Goal: Information Seeking & Learning: Learn about a topic

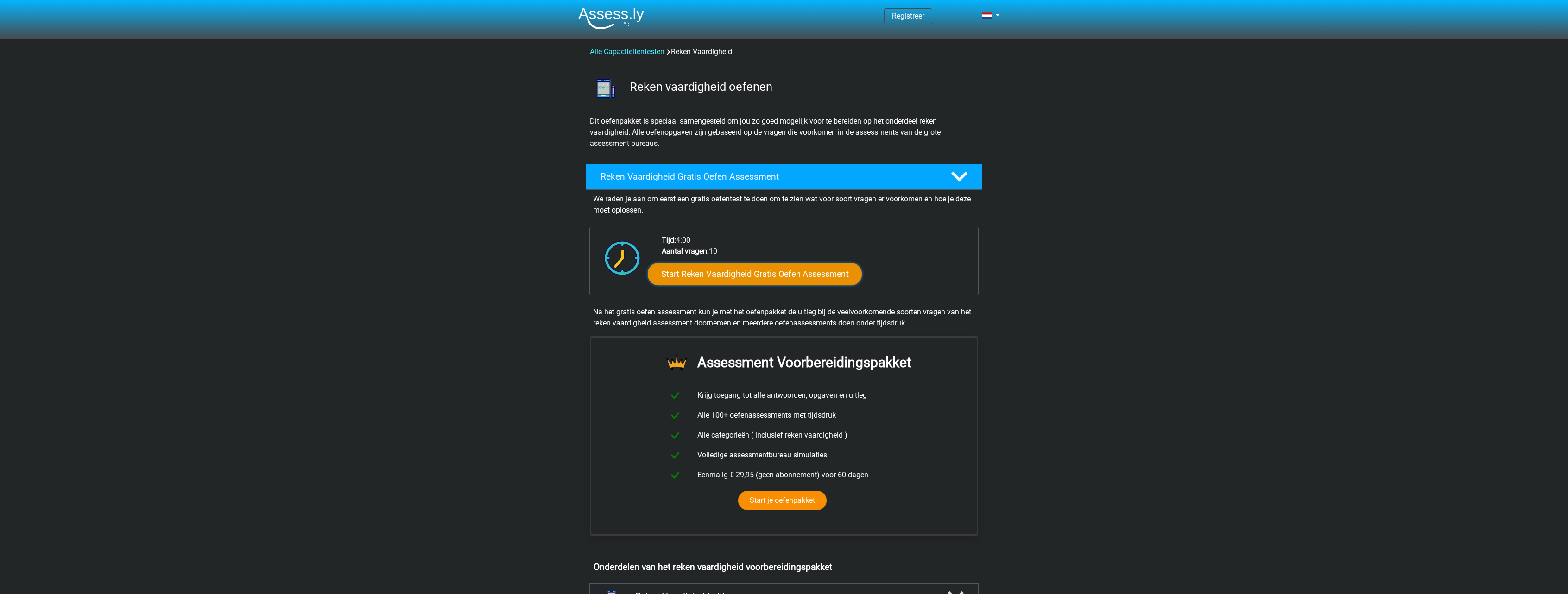
click at [766, 276] on link "Start Reken Vaardigheid Gratis Oefen Assessment" at bounding box center [755, 274] width 214 height 22
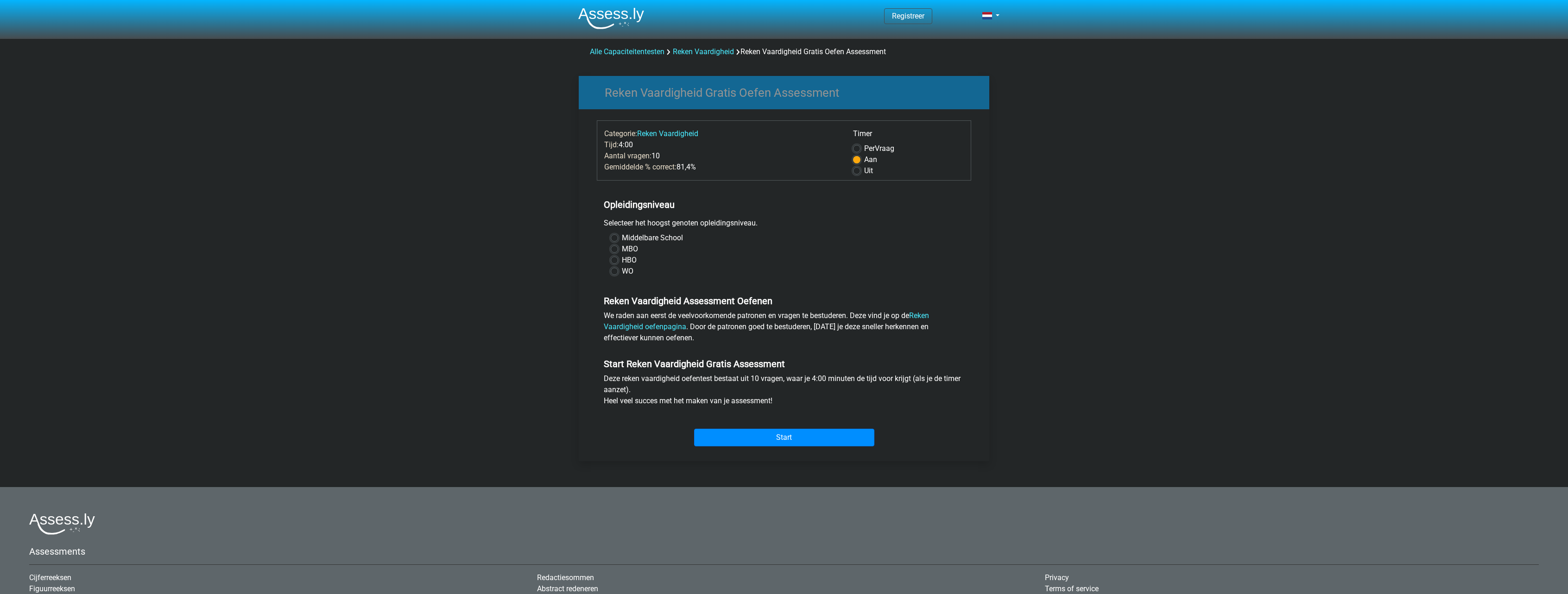
click at [622, 260] on label "HBO" at bounding box center [629, 260] width 15 height 11
click at [618, 260] on input "HBO" at bounding box center [614, 259] width 7 height 9
radio input "true"
click at [814, 433] on input "Start" at bounding box center [784, 438] width 180 height 18
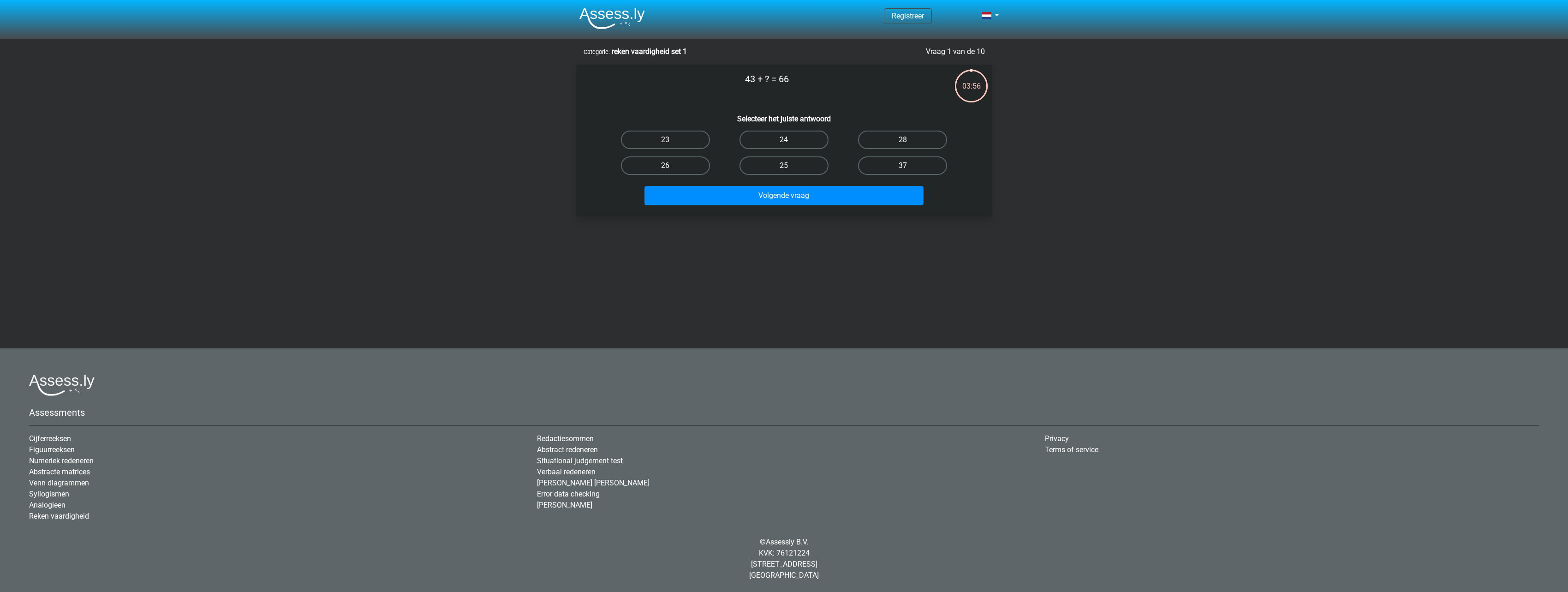
click at [653, 144] on label "23" at bounding box center [665, 139] width 89 height 18
click at [665, 144] on input "23" at bounding box center [668, 143] width 6 height 6
radio input "true"
click at [746, 196] on button "Volgende vraag" at bounding box center [784, 196] width 279 height 19
click at [677, 146] on label "5" at bounding box center [665, 139] width 89 height 18
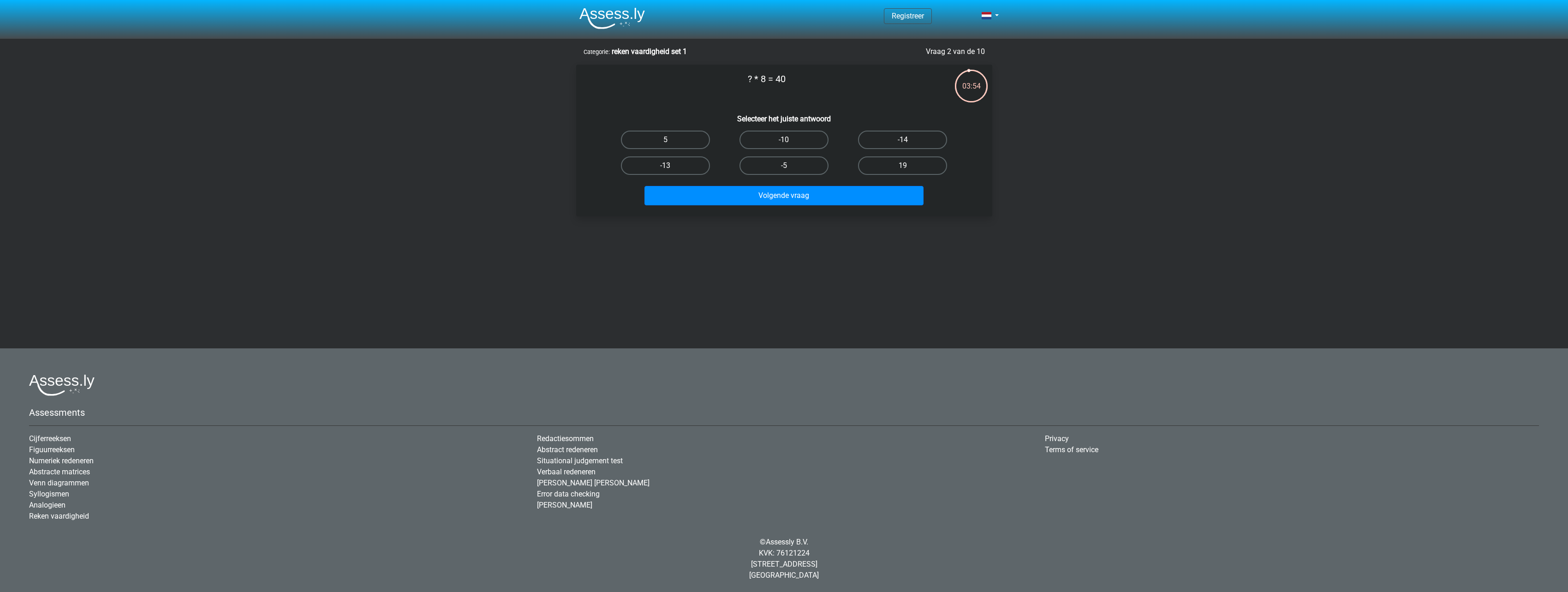
click at [671, 146] on input "5" at bounding box center [668, 143] width 6 height 6
radio input "true"
click at [740, 204] on button "Volgende vraag" at bounding box center [784, 196] width 279 height 19
drag, startPoint x: 686, startPoint y: 144, endPoint x: 698, endPoint y: 152, distance: 14.4
click at [686, 144] on label "22" at bounding box center [665, 139] width 89 height 18
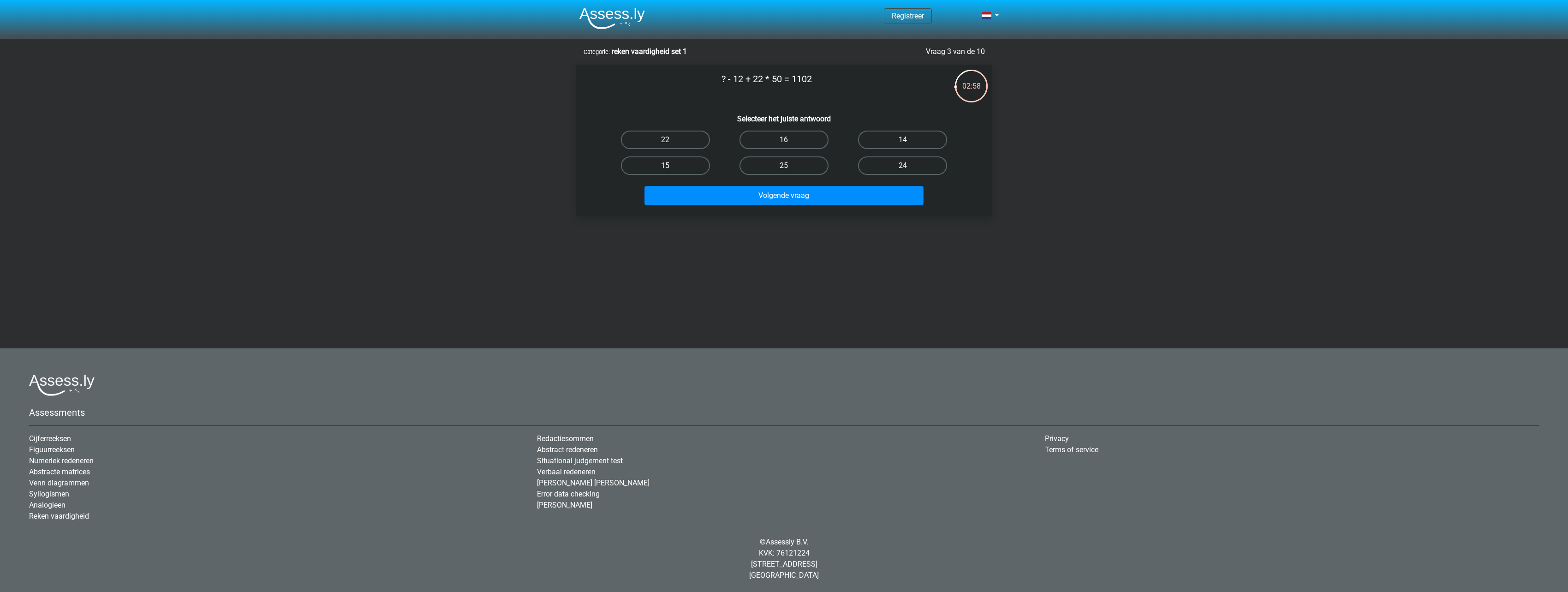
click at [671, 144] on input "22" at bounding box center [668, 143] width 6 height 6
radio input "true"
click at [747, 189] on button "Volgende vraag" at bounding box center [784, 196] width 279 height 19
drag, startPoint x: 814, startPoint y: 77, endPoint x: 715, endPoint y: 81, distance: 99.1
click at [715, 81] on p "? - 45 * 34 + 18 = -1487" at bounding box center [767, 85] width 352 height 27
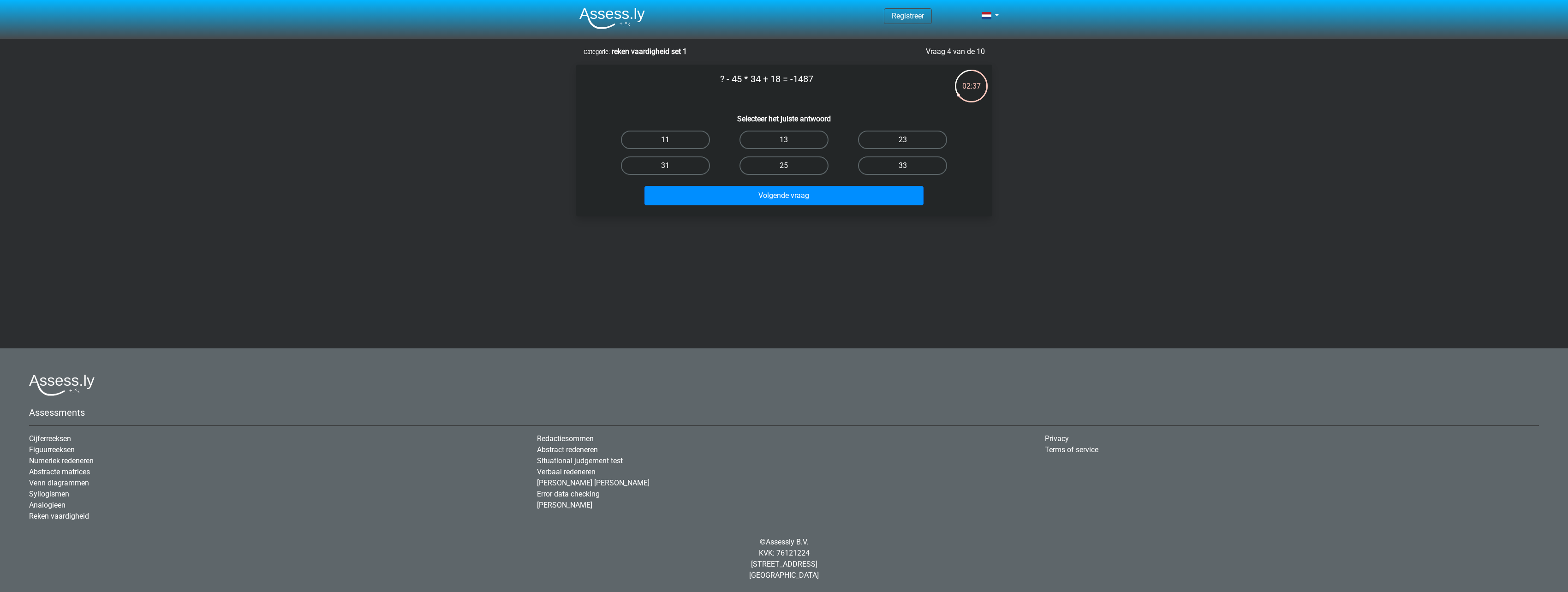
copy p "? - 45 * 34 + 18 = -1487"
click at [763, 167] on label "25" at bounding box center [784, 166] width 89 height 18
click at [784, 167] on input "25" at bounding box center [787, 169] width 6 height 6
radio input "true"
click at [792, 197] on button "Volgende vraag" at bounding box center [784, 196] width 279 height 19
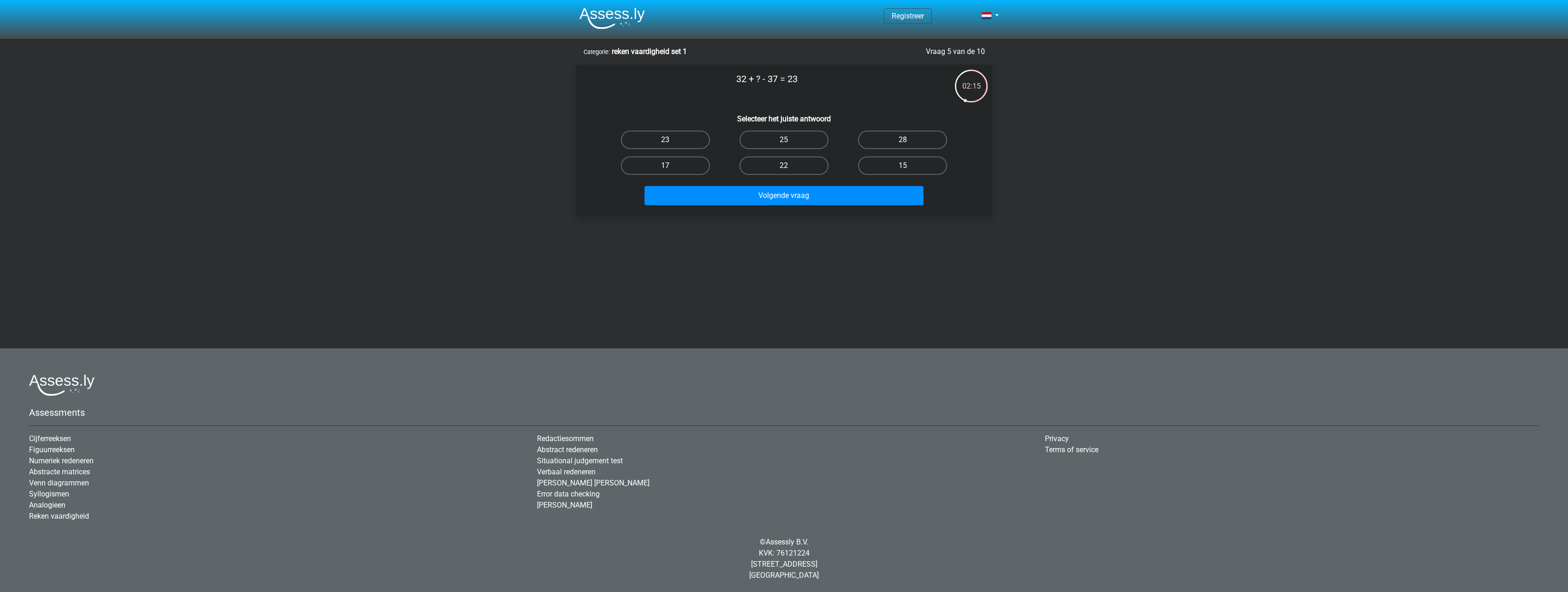
drag, startPoint x: 769, startPoint y: 82, endPoint x: 726, endPoint y: 82, distance: 43.0
click at [726, 82] on p "32 + ? - 37 = 23" at bounding box center [767, 85] width 352 height 27
copy p "32 + ? - 37 = 23"
click at [909, 139] on label "28" at bounding box center [903, 139] width 89 height 18
click at [909, 140] on input "28" at bounding box center [906, 143] width 6 height 6
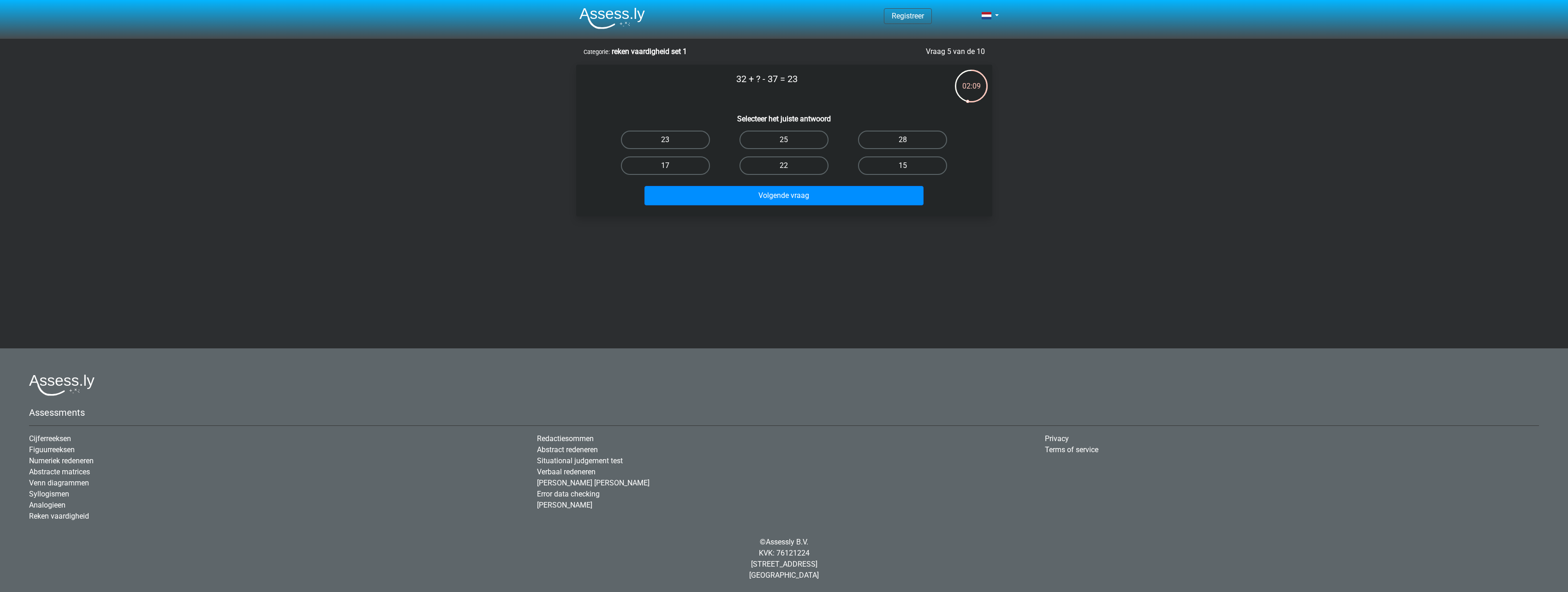
radio input "true"
click at [827, 196] on button "Volgende vraag" at bounding box center [784, 196] width 279 height 19
drag, startPoint x: 710, startPoint y: 81, endPoint x: 746, endPoint y: 94, distance: 38.3
click at [706, 81] on p "13 - ? + 40 + 40 = 84" at bounding box center [767, 85] width 352 height 27
copy p "13 - ? + 40 + 40 = 84"
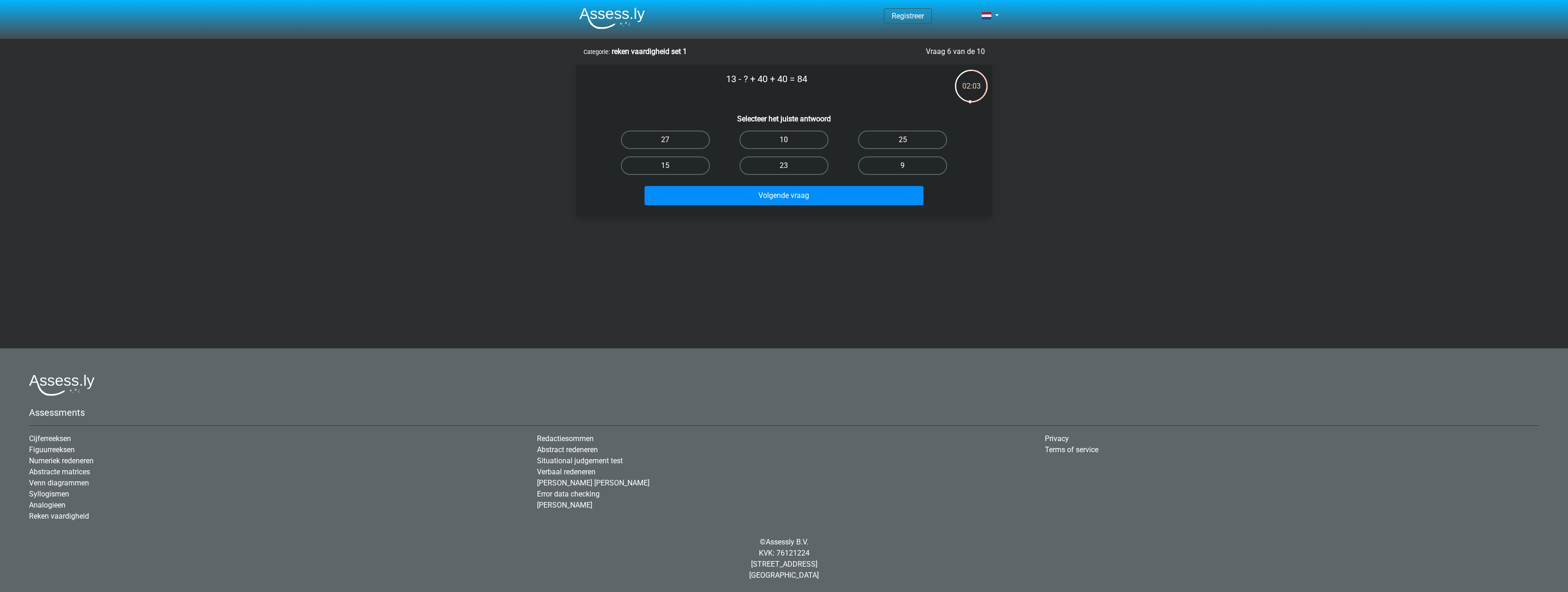
click at [974, 259] on div "Registreer Nederlands English" at bounding box center [784, 241] width 1568 height 482
click at [901, 164] on label "9" at bounding box center [903, 166] width 89 height 18
click at [903, 166] on input "9" at bounding box center [906, 169] width 6 height 6
radio input "true"
click at [838, 192] on button "Volgende vraag" at bounding box center [784, 196] width 279 height 19
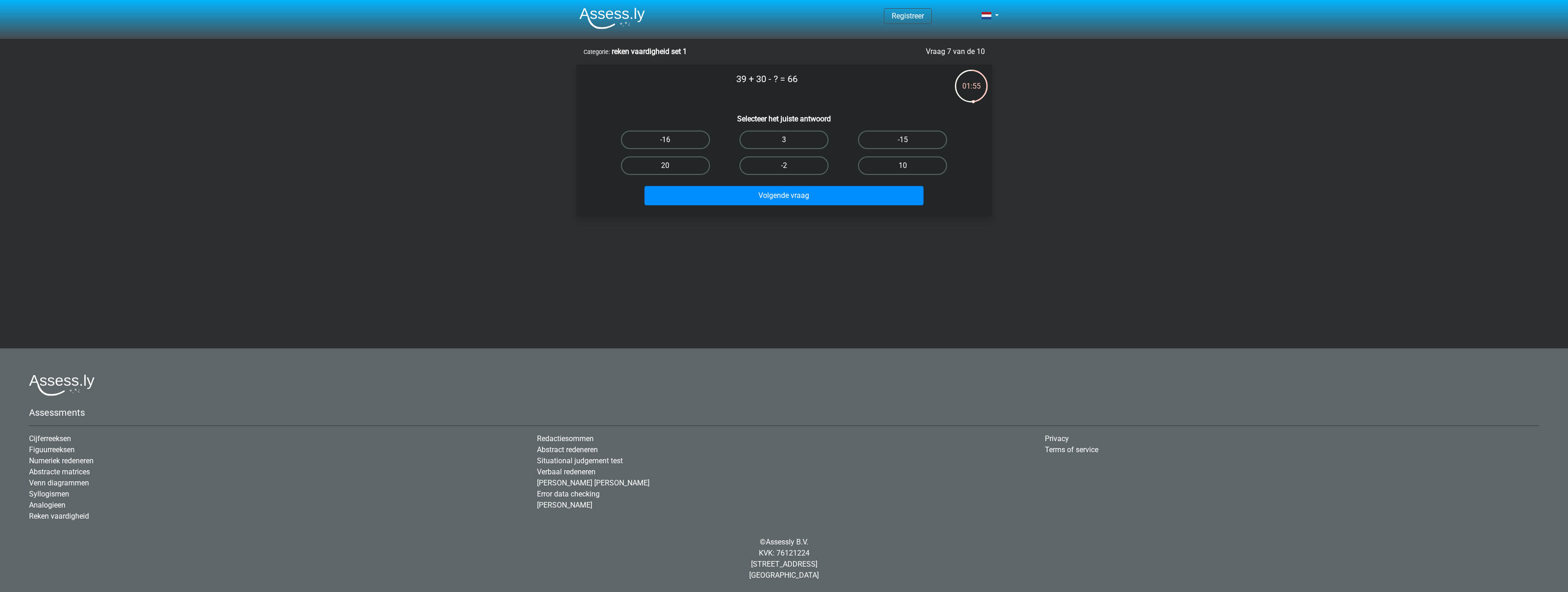
drag, startPoint x: 801, startPoint y: 81, endPoint x: 771, endPoint y: 81, distance: 30.0
click at [771, 81] on p "39 + 30 - ? = 66" at bounding box center [767, 85] width 352 height 27
click at [833, 99] on p "39 + 30 - ? = 66" at bounding box center [767, 85] width 352 height 27
click at [772, 146] on label "3" at bounding box center [784, 139] width 89 height 18
click at [784, 146] on input "3" at bounding box center [787, 143] width 6 height 6
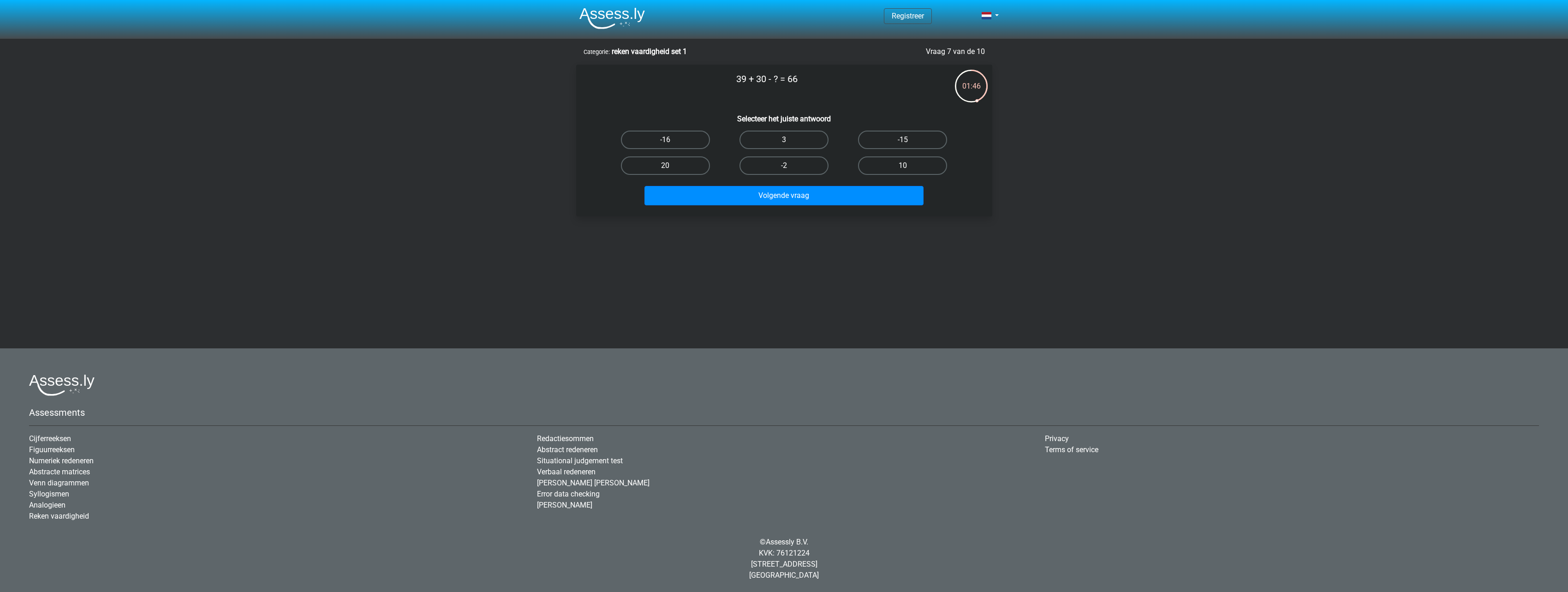
radio input "true"
click at [794, 196] on button "Volgende vraag" at bounding box center [784, 196] width 279 height 19
drag, startPoint x: 788, startPoint y: 81, endPoint x: 748, endPoint y: 80, distance: 40.0
click at [748, 80] on p "? / -6 = 2" at bounding box center [767, 85] width 352 height 27
copy p "? / -6 = 2"
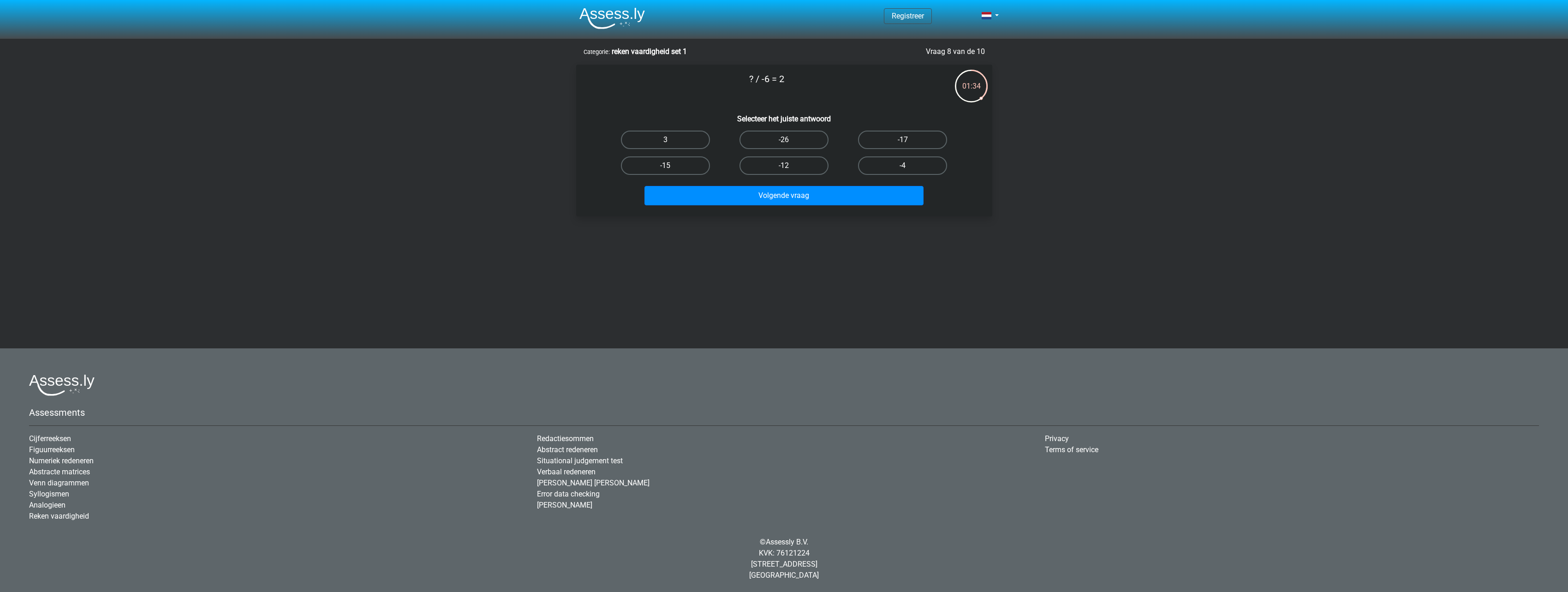
click at [814, 170] on label "-12" at bounding box center [784, 166] width 89 height 18
click at [789, 170] on input "-12" at bounding box center [787, 169] width 6 height 6
radio input "true"
click at [795, 205] on button "Volgende vraag" at bounding box center [784, 196] width 279 height 19
click at [778, 94] on p "-28 - ? = -50" at bounding box center [767, 85] width 352 height 27
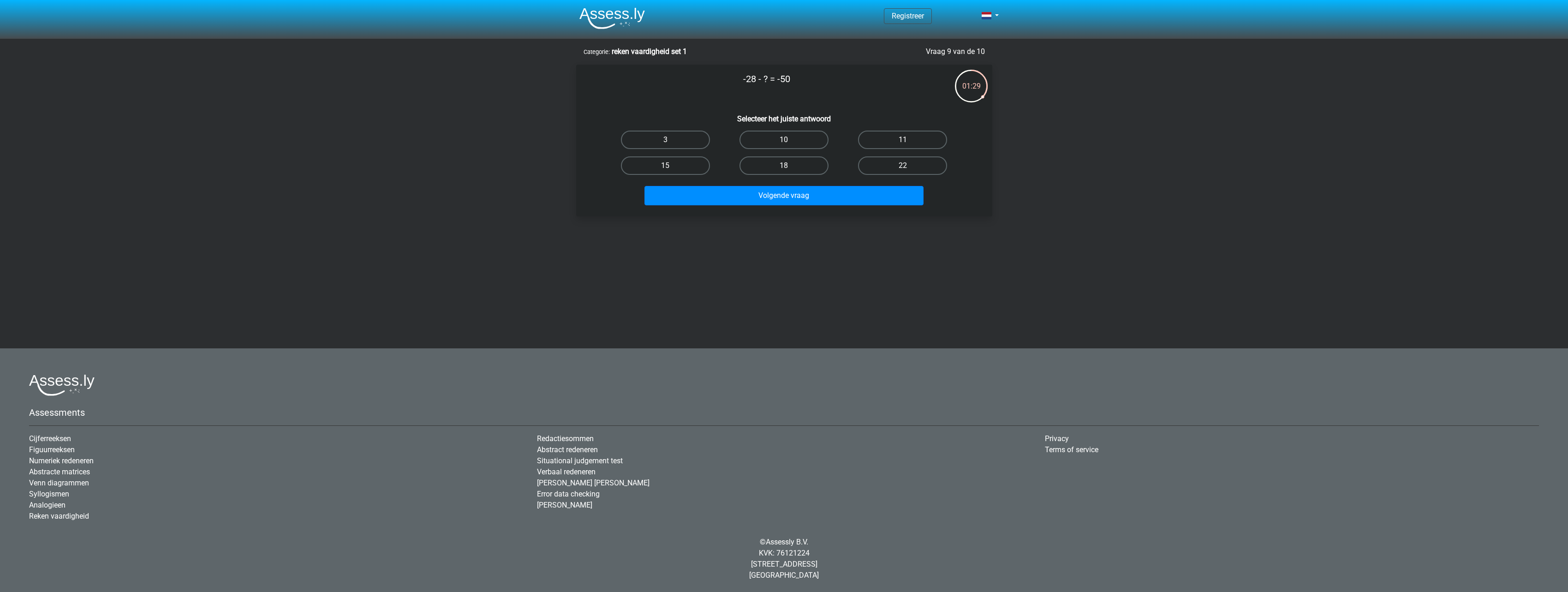
click at [918, 166] on label "22" at bounding box center [903, 166] width 89 height 18
click at [909, 166] on input "22" at bounding box center [906, 169] width 6 height 6
radio input "true"
click at [816, 199] on button "Volgende vraag" at bounding box center [784, 196] width 279 height 19
click at [794, 166] on label "48" at bounding box center [784, 166] width 89 height 18
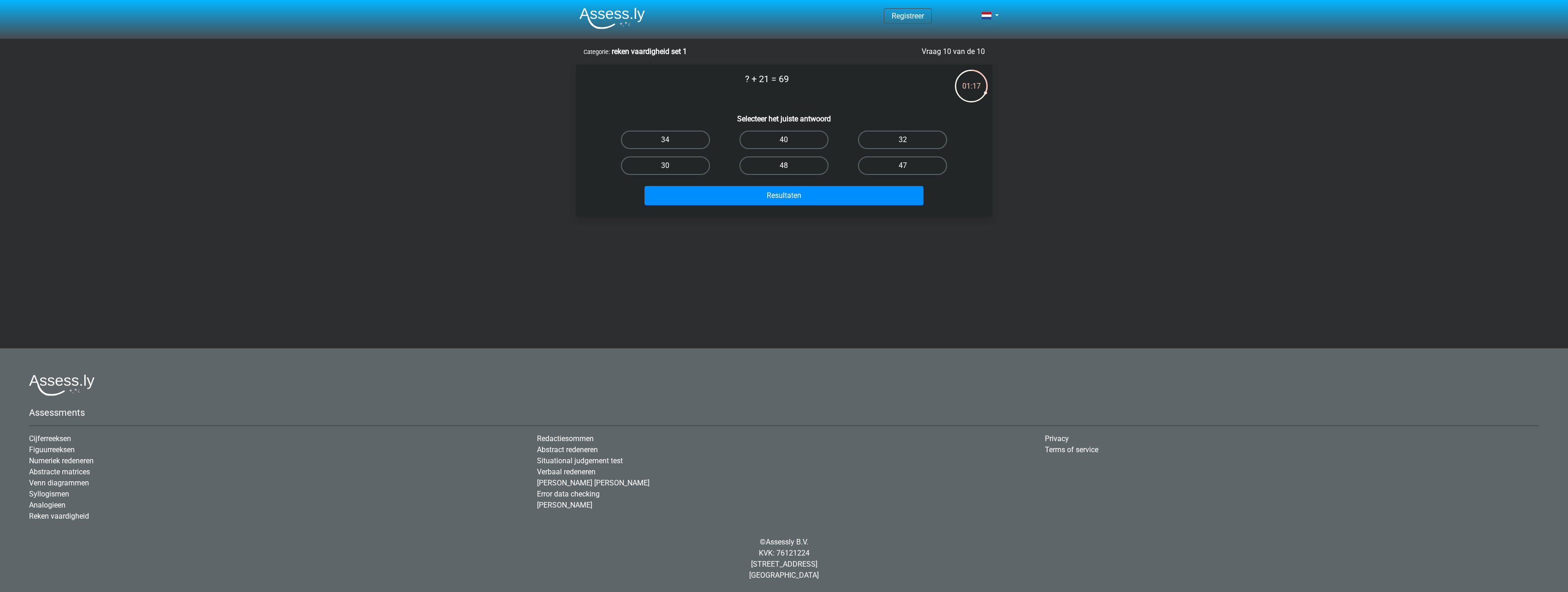
click at [789, 166] on input "48" at bounding box center [787, 169] width 6 height 6
radio input "true"
click at [784, 194] on button "Resultaten" at bounding box center [784, 196] width 279 height 19
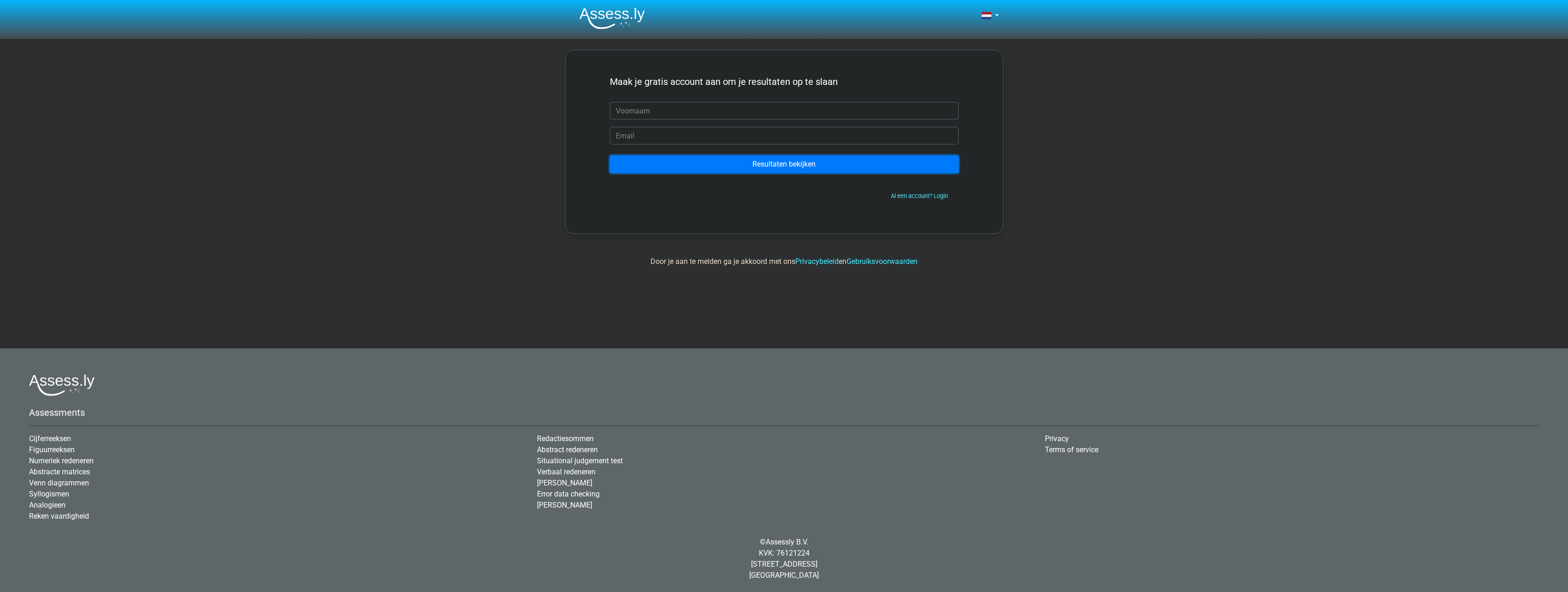
click at [763, 164] on input "Resultaten bekijken" at bounding box center [784, 164] width 349 height 18
click at [739, 192] on span "Al een account? Login" at bounding box center [784, 196] width 341 height 9
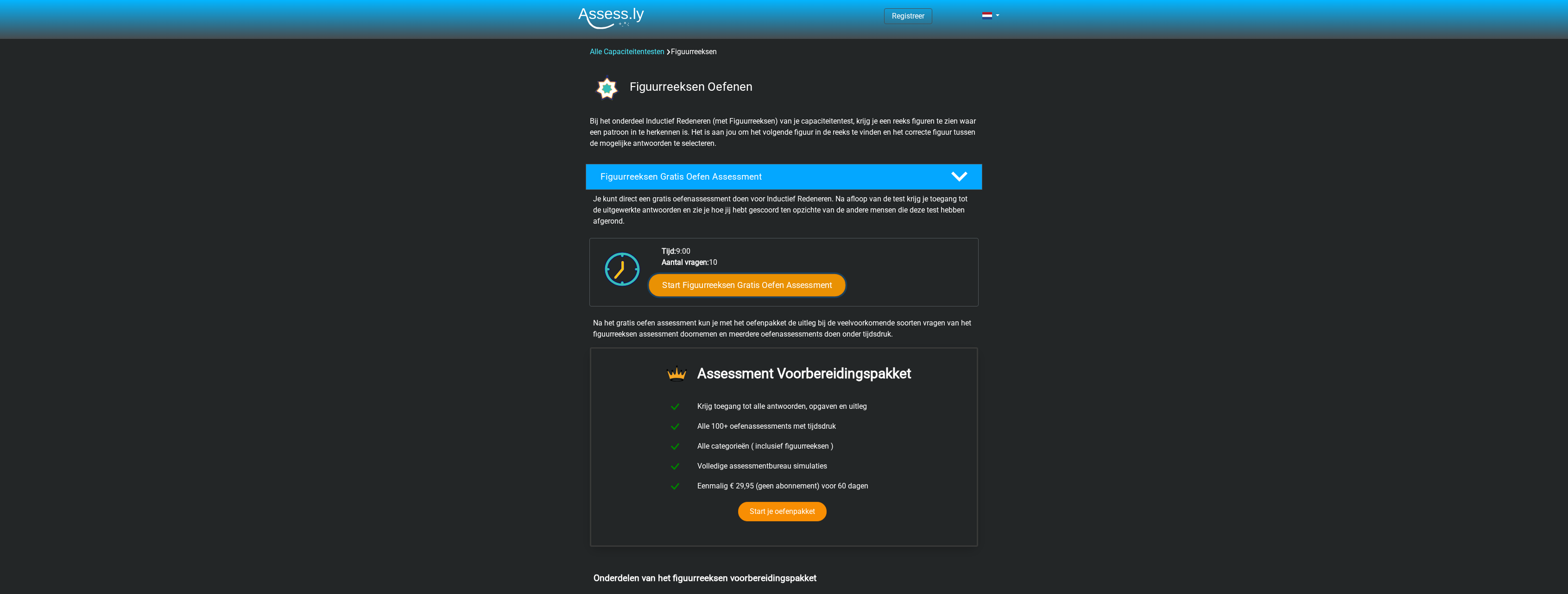
click at [724, 281] on link "Start Figuurreeksen Gratis Oefen Assessment" at bounding box center [747, 285] width 196 height 22
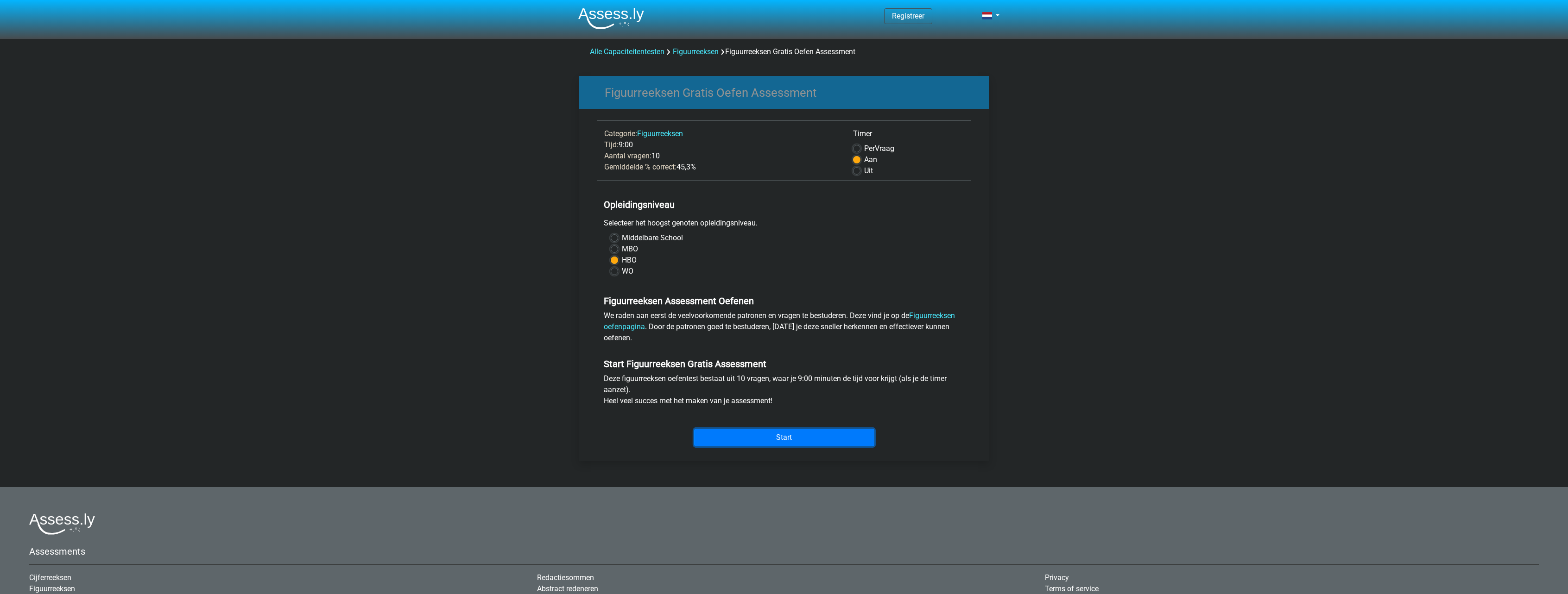
click at [793, 441] on input "Start" at bounding box center [784, 438] width 180 height 18
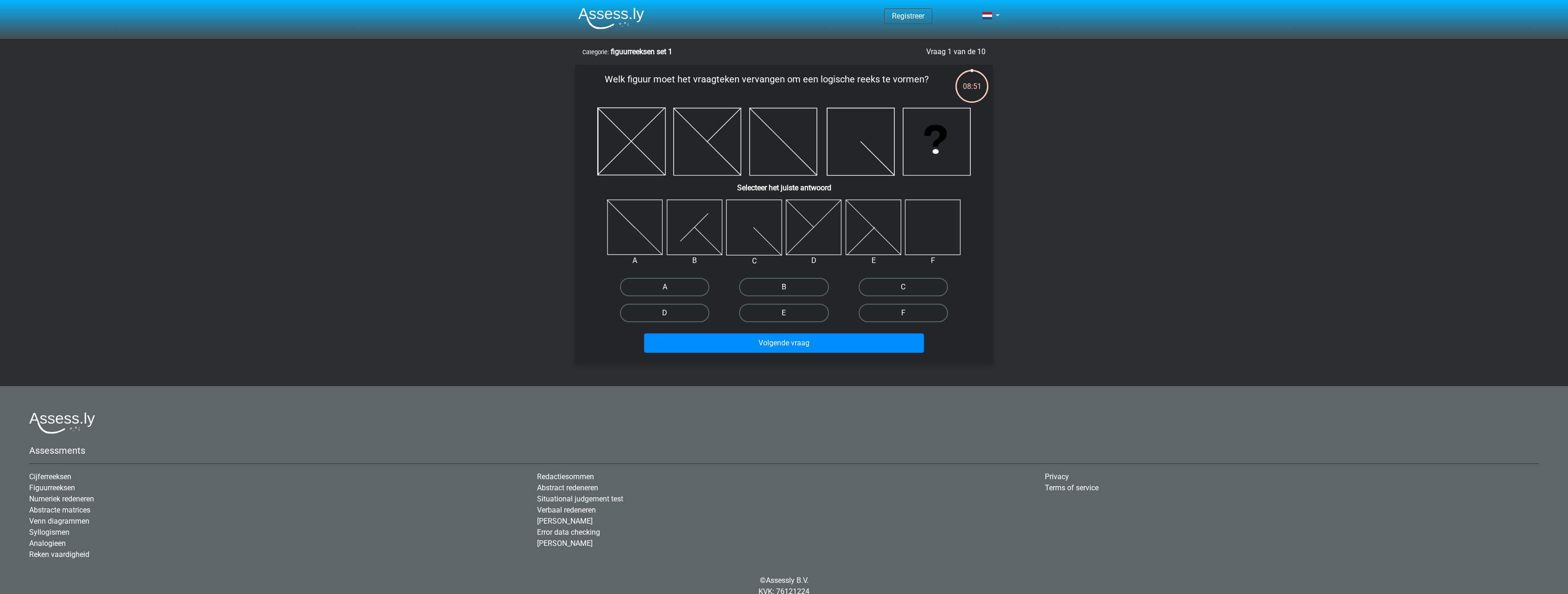
click at [946, 243] on icon at bounding box center [933, 227] width 55 height 55
click at [899, 315] on label "F" at bounding box center [903, 313] width 89 height 18
click at [903, 315] on input "F" at bounding box center [906, 316] width 6 height 6
radio input "true"
click at [860, 345] on button "Volgende vraag" at bounding box center [784, 343] width 281 height 20
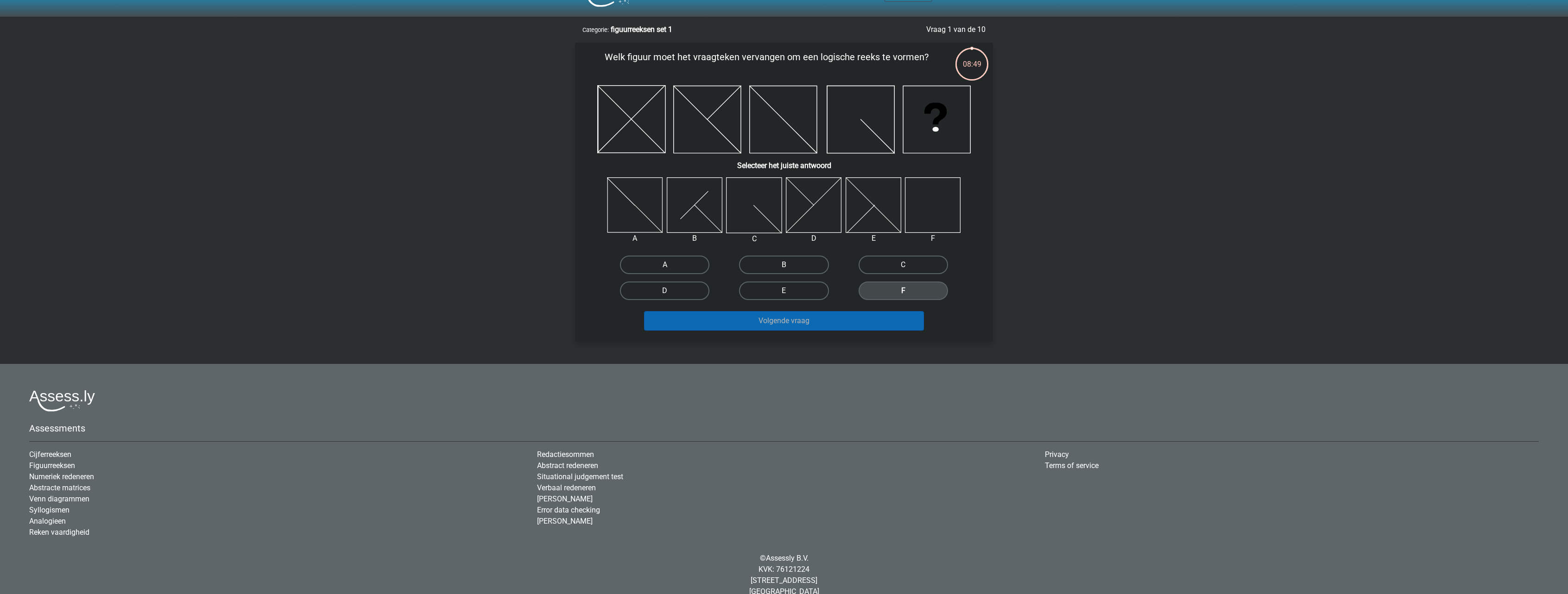
scroll to position [36, 0]
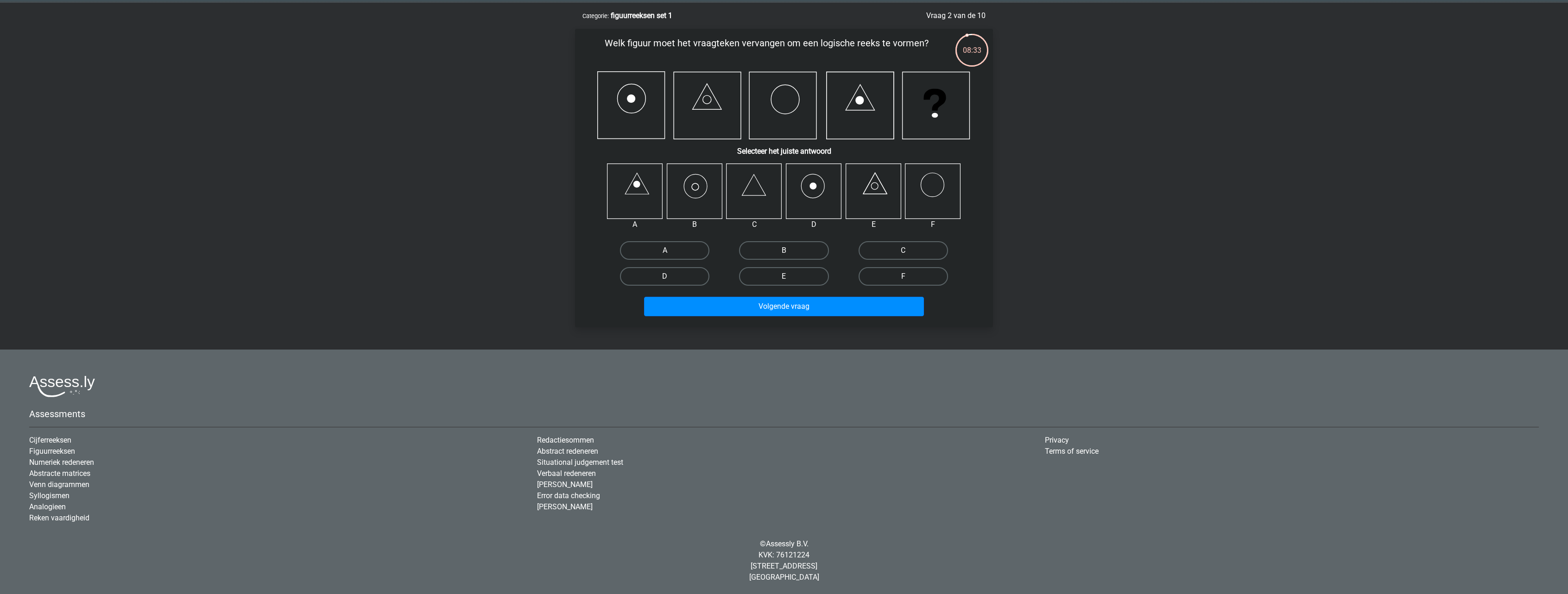
click at [702, 196] on icon at bounding box center [696, 186] width 23 height 24
click at [814, 254] on label "B" at bounding box center [784, 251] width 89 height 18
click at [790, 254] on input "B" at bounding box center [787, 254] width 6 height 6
radio input "true"
click at [822, 307] on button "Volgende vraag" at bounding box center [784, 307] width 281 height 20
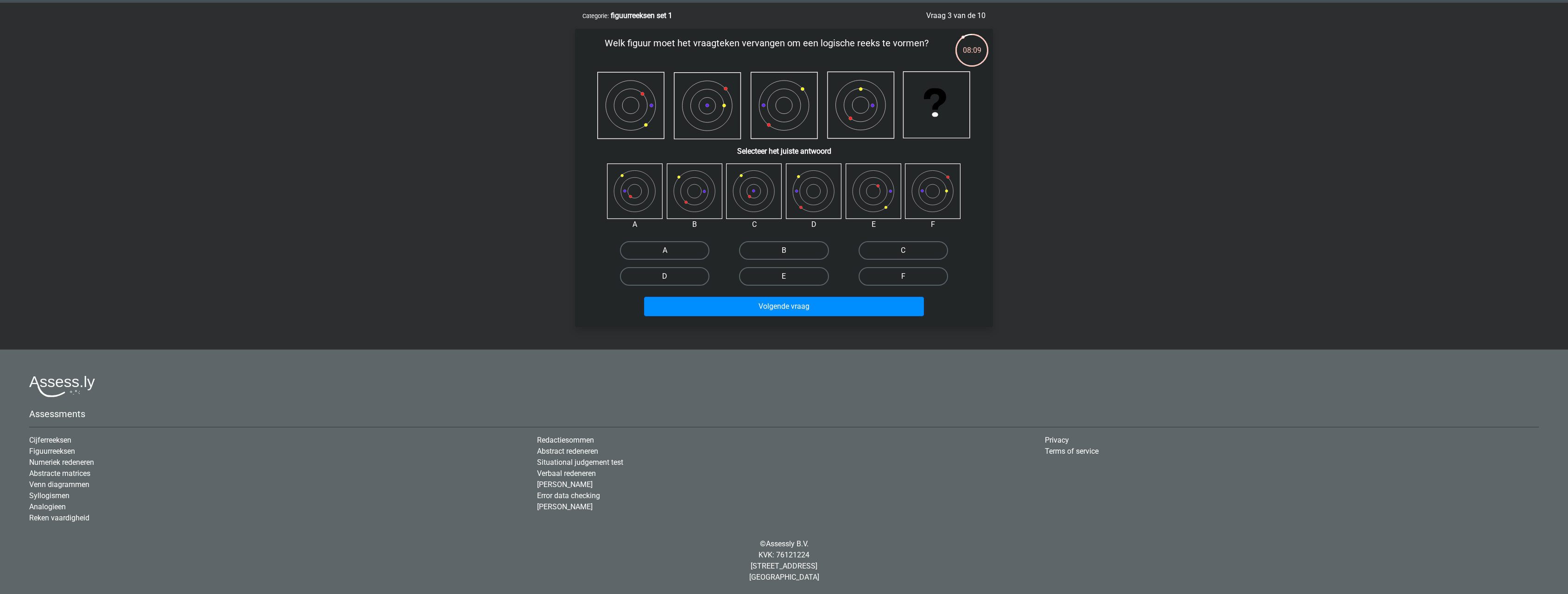
click at [908, 248] on label "C" at bounding box center [903, 251] width 89 height 18
click at [908, 251] on input "C" at bounding box center [906, 254] width 6 height 6
radio input "true"
click at [831, 297] on button "Volgende vraag" at bounding box center [784, 307] width 281 height 20
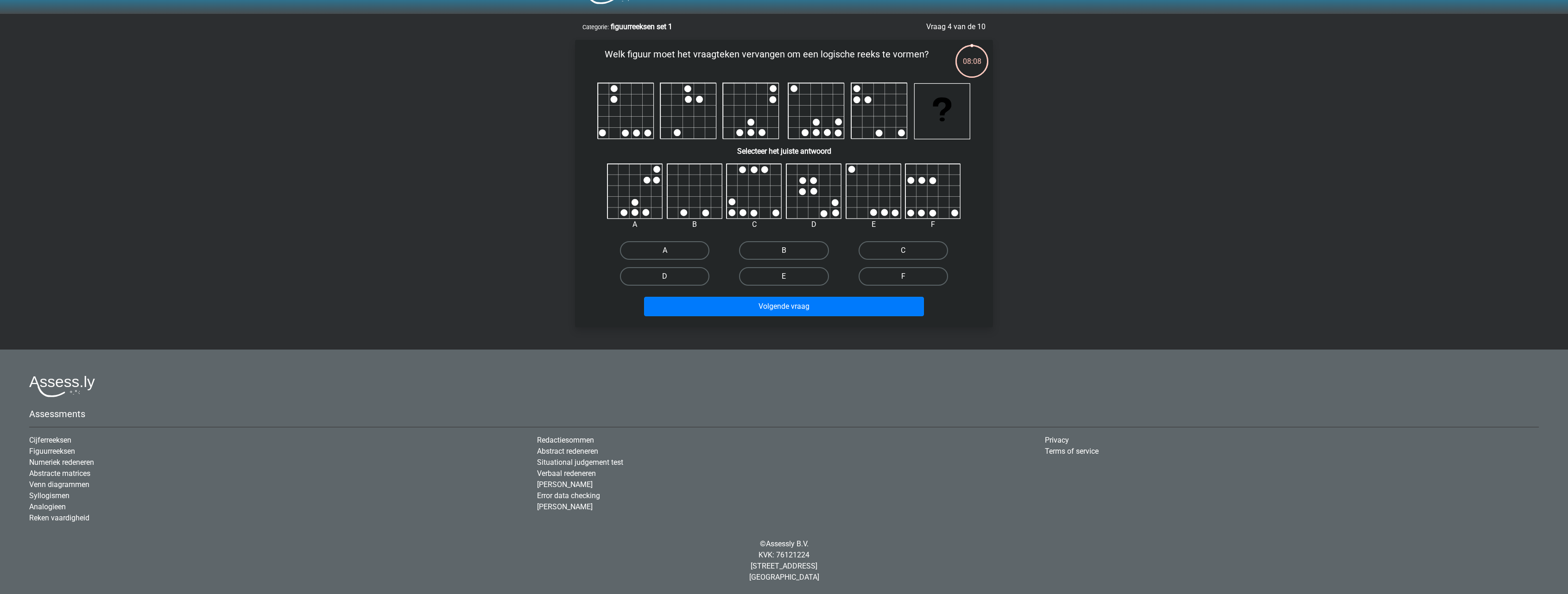
scroll to position [25, 0]
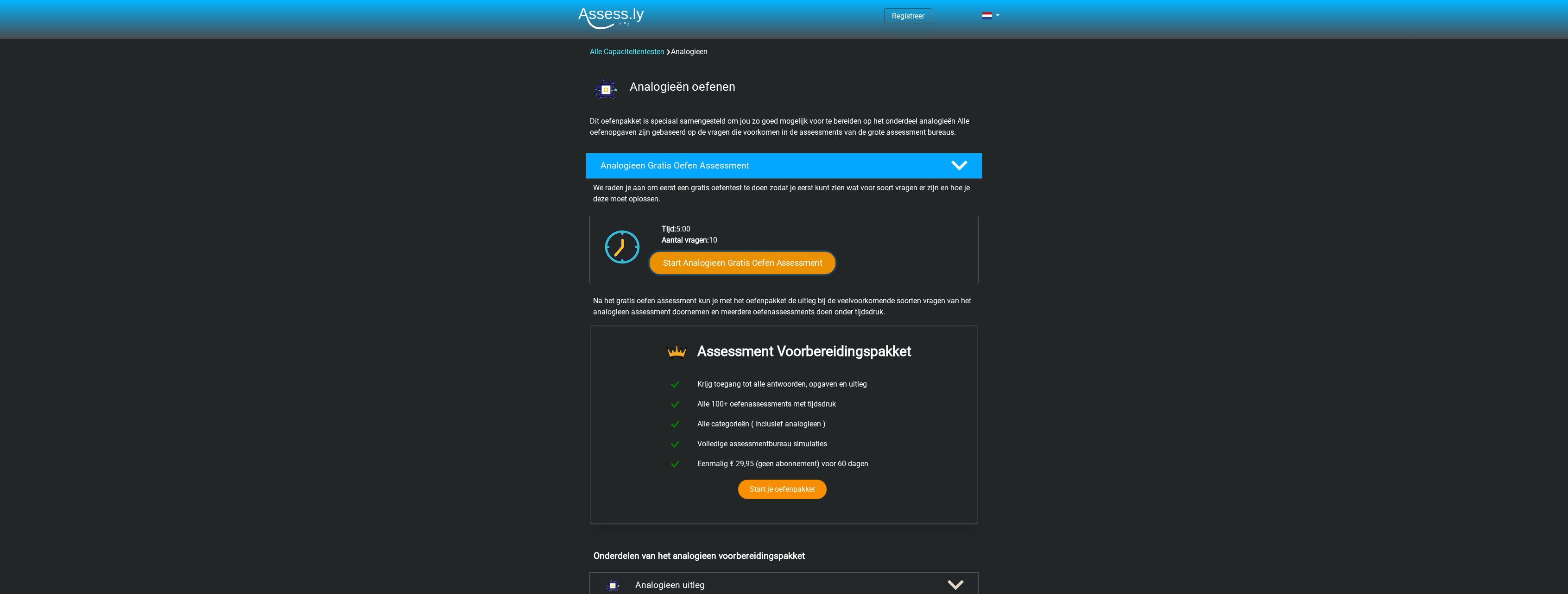
click at [730, 268] on link "Start Analogieen Gratis Oefen Assessment" at bounding box center [743, 263] width 186 height 22
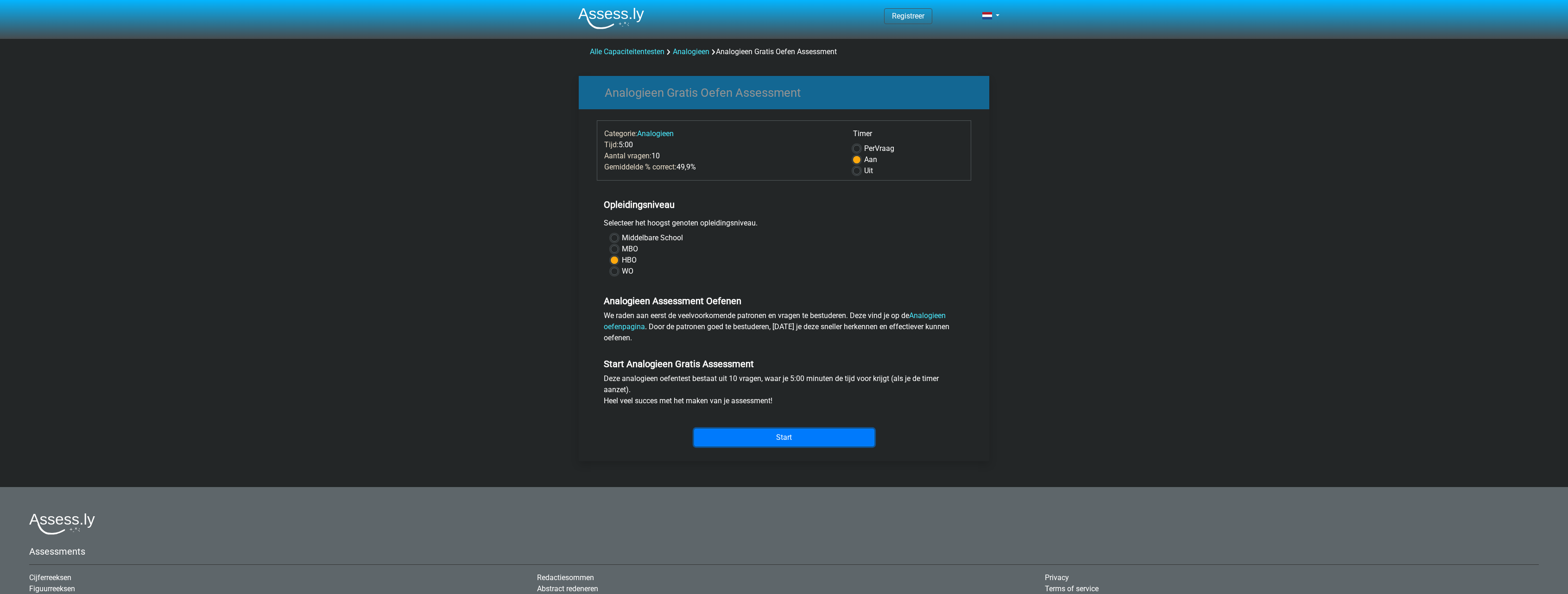
click at [787, 433] on input "Start" at bounding box center [784, 438] width 180 height 18
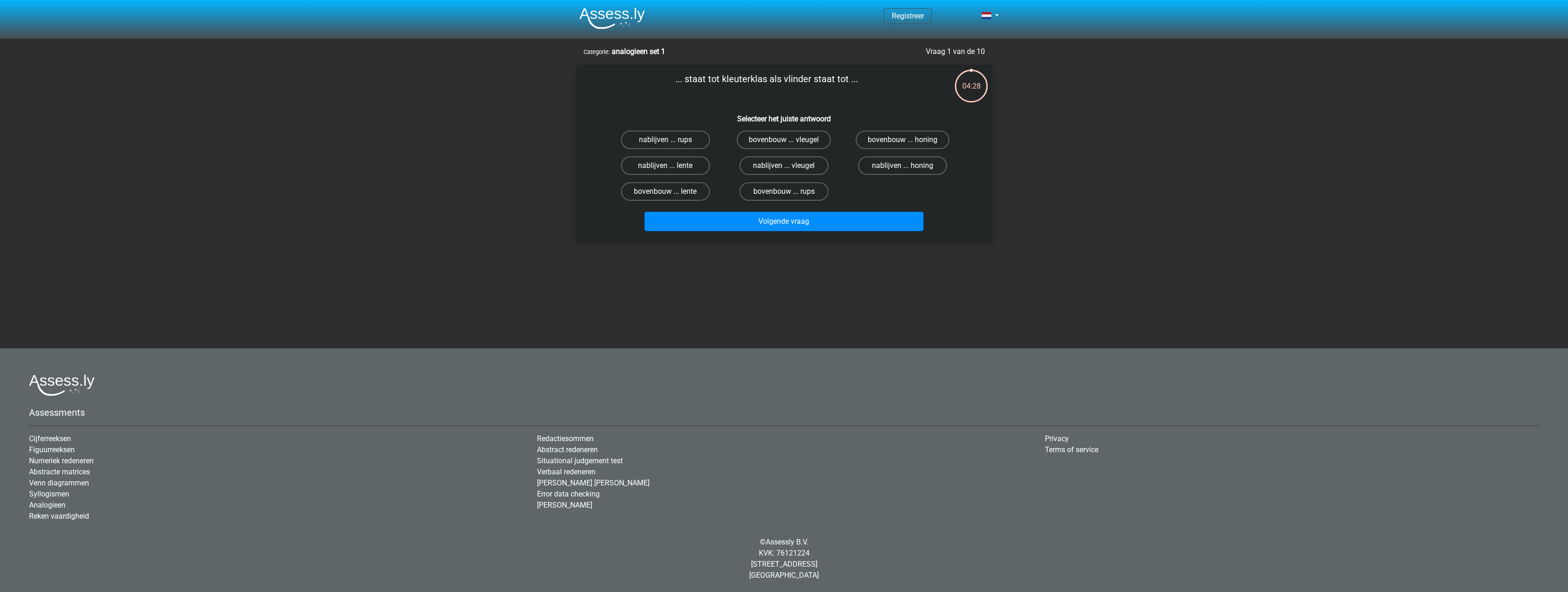
click at [763, 199] on label "bovenbouw ... rups" at bounding box center [784, 191] width 89 height 18
click at [784, 197] on input "bovenbouw ... rups" at bounding box center [787, 195] width 6 height 6
radio input "true"
click at [783, 224] on button "Volgende vraag" at bounding box center [784, 222] width 279 height 19
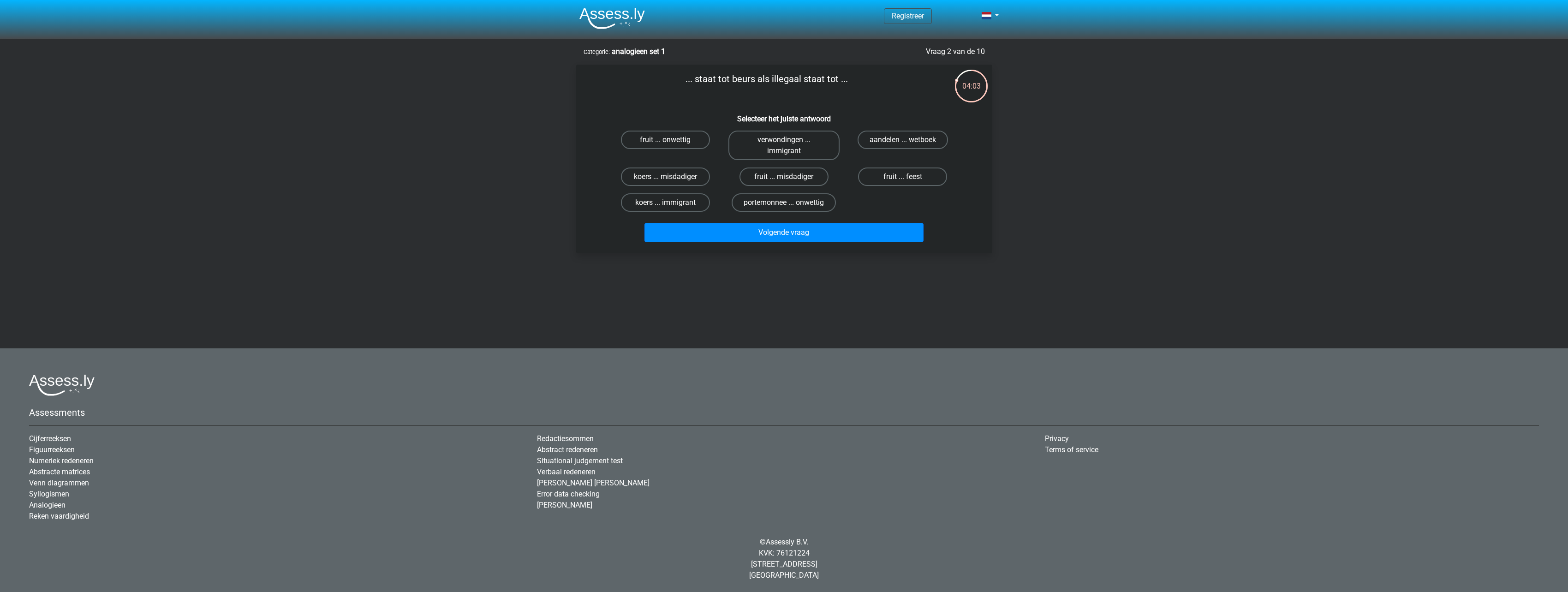
click at [685, 181] on label "koers ... misdadiger" at bounding box center [665, 177] width 89 height 18
click at [671, 181] on input "koers ... misdadiger" at bounding box center [668, 180] width 6 height 6
radio input "true"
click at [767, 234] on button "Volgende vraag" at bounding box center [784, 233] width 279 height 19
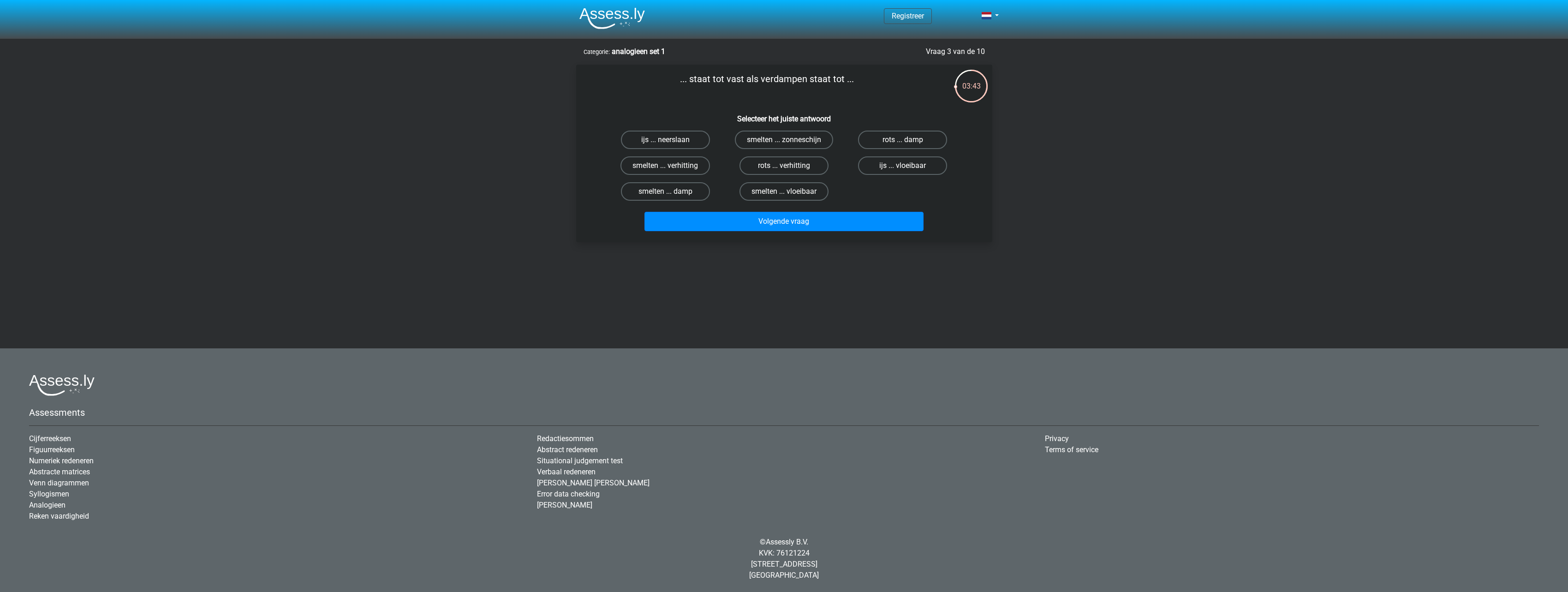
click at [813, 190] on label "smelten ... vloeibaar" at bounding box center [784, 191] width 89 height 18
click at [789, 192] on input "smelten ... vloeibaar" at bounding box center [787, 195] width 6 height 6
radio input "true"
click at [796, 218] on button "Volgende vraag" at bounding box center [784, 222] width 279 height 19
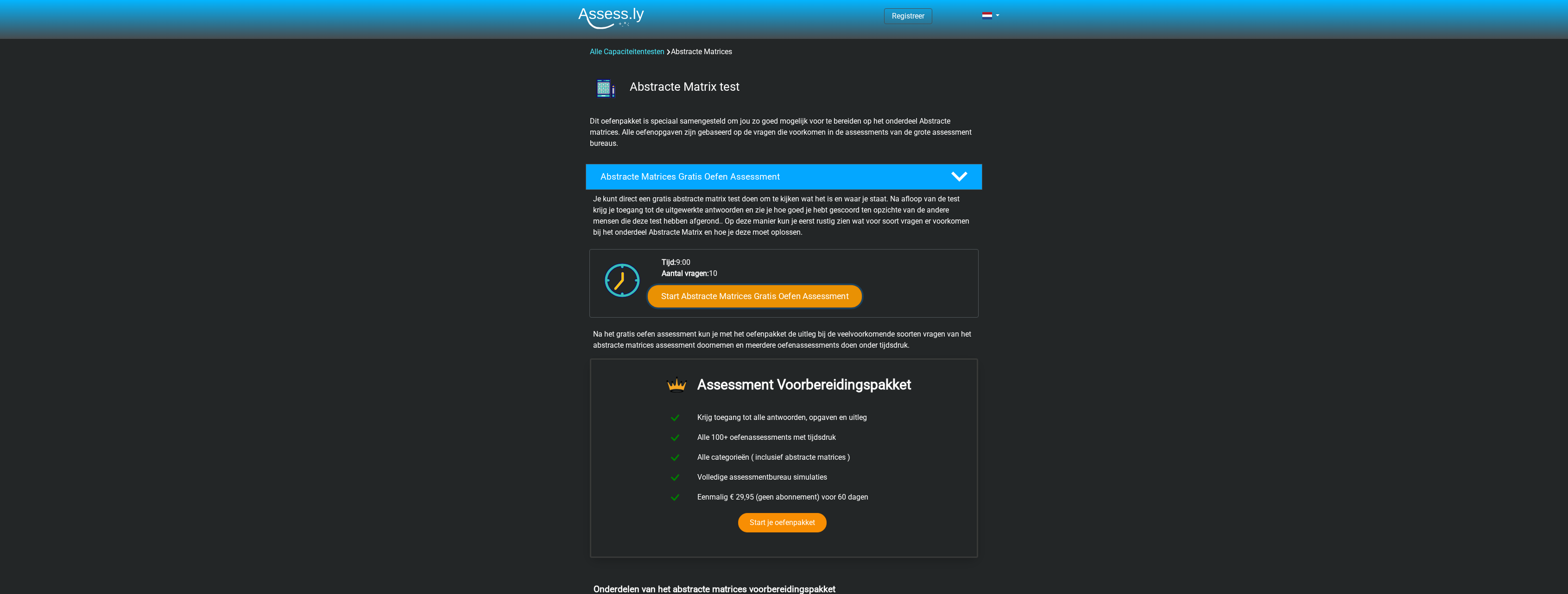
click at [713, 290] on link "Start Abstracte Matrices Gratis Oefen Assessment" at bounding box center [755, 296] width 214 height 22
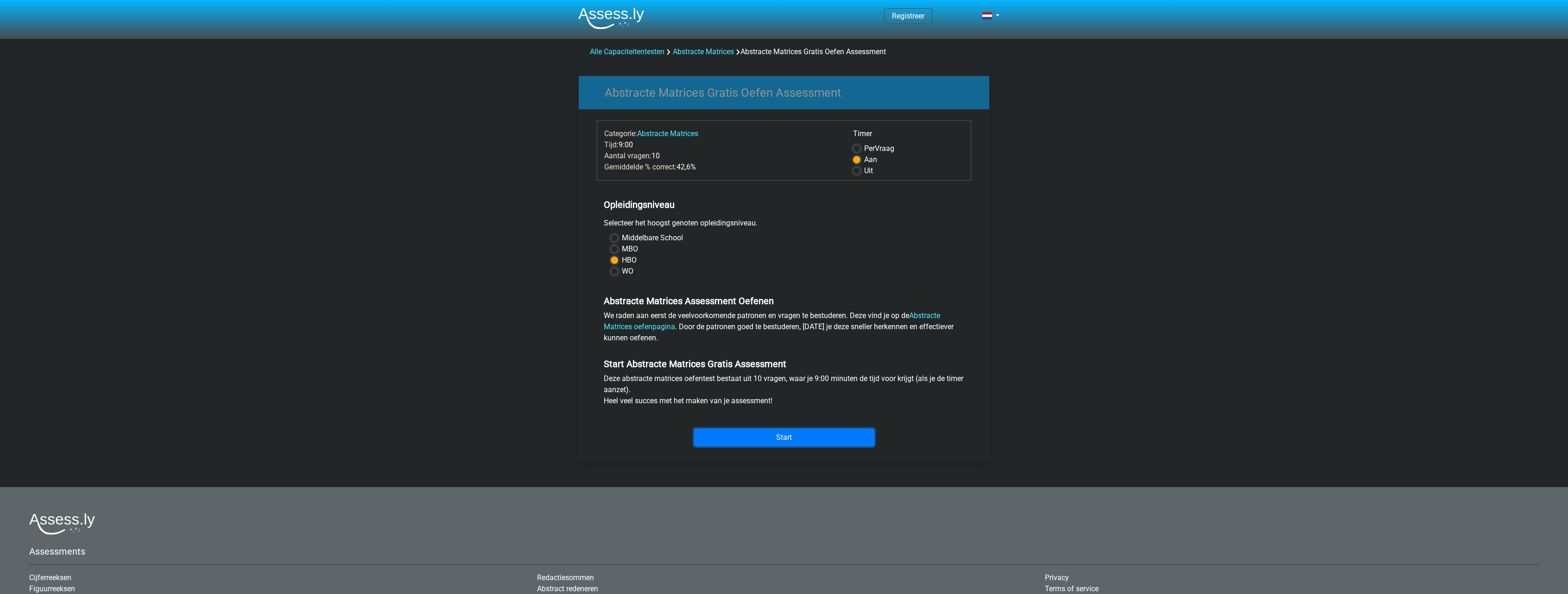
click at [761, 430] on input "Start" at bounding box center [784, 438] width 180 height 18
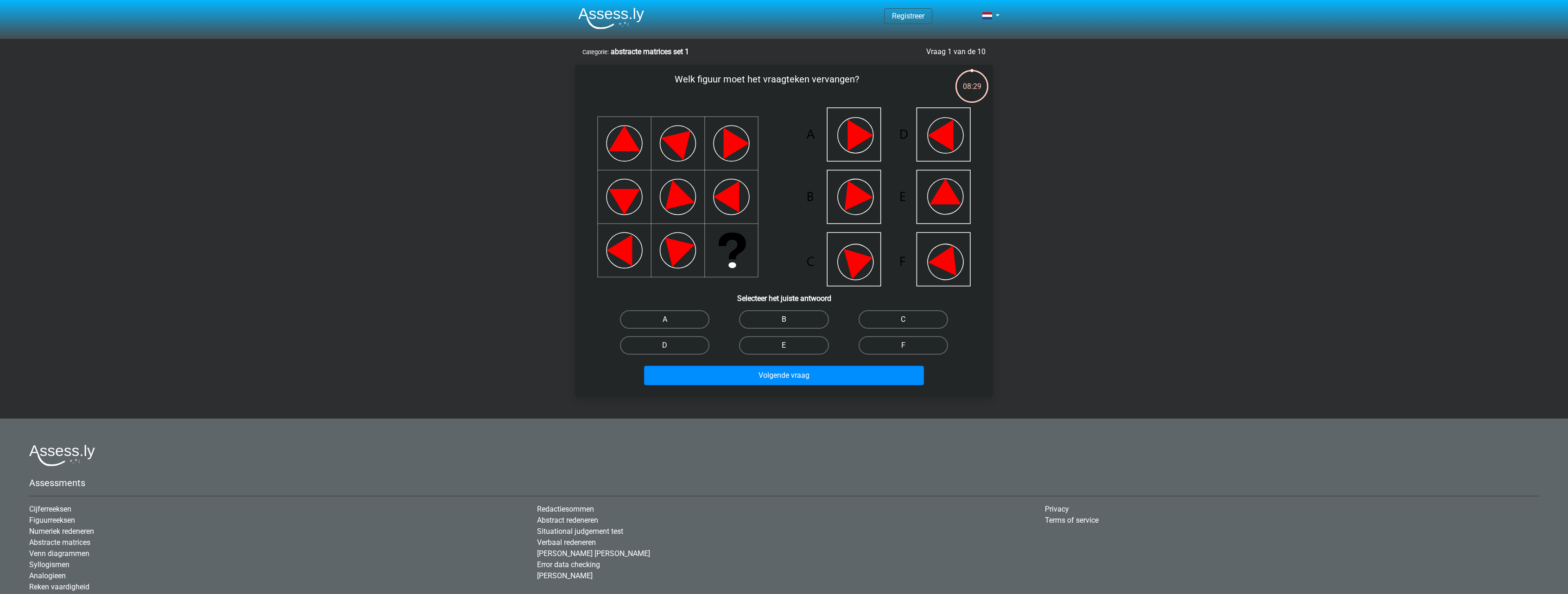
click at [929, 190] on icon at bounding box center [945, 197] width 35 height 35
click at [925, 204] on icon at bounding box center [784, 197] width 374 height 179
click at [782, 343] on label "E" at bounding box center [784, 345] width 89 height 18
click at [784, 345] on input "E" at bounding box center [787, 348] width 6 height 6
radio input "true"
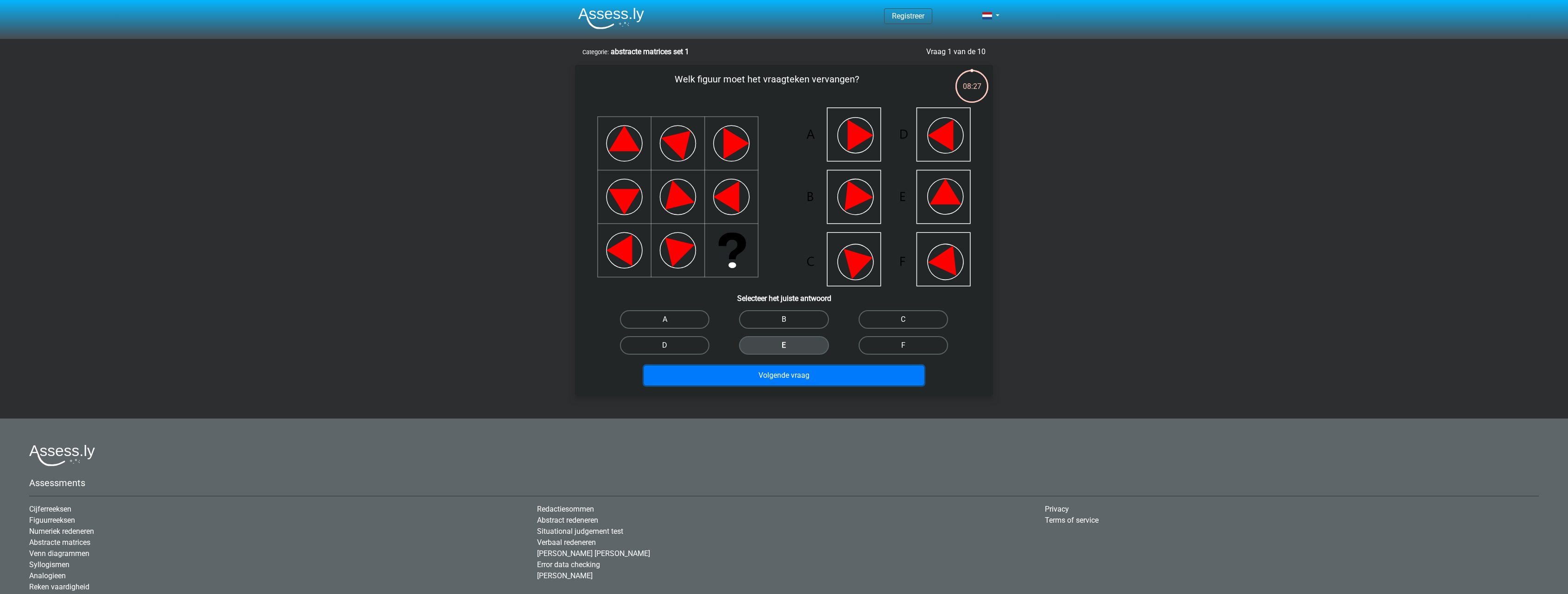
click at [795, 370] on button "Volgende vraag" at bounding box center [784, 376] width 281 height 20
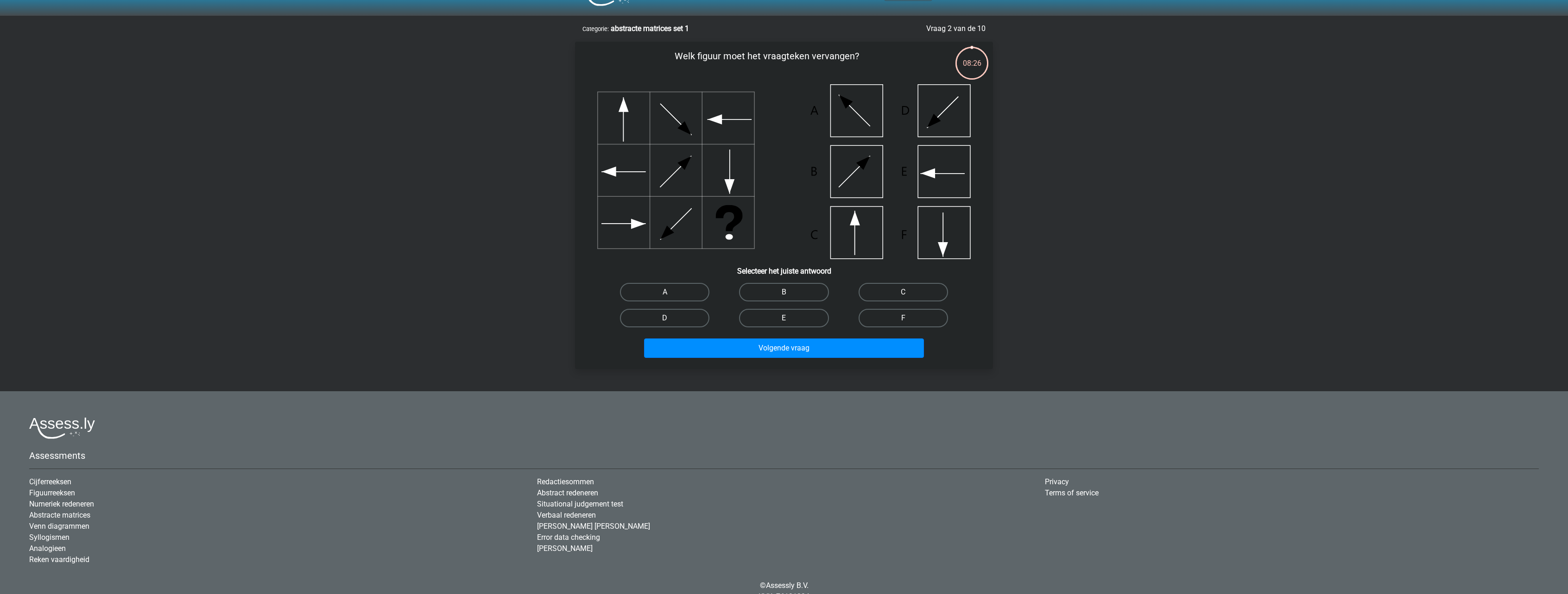
scroll to position [46, 0]
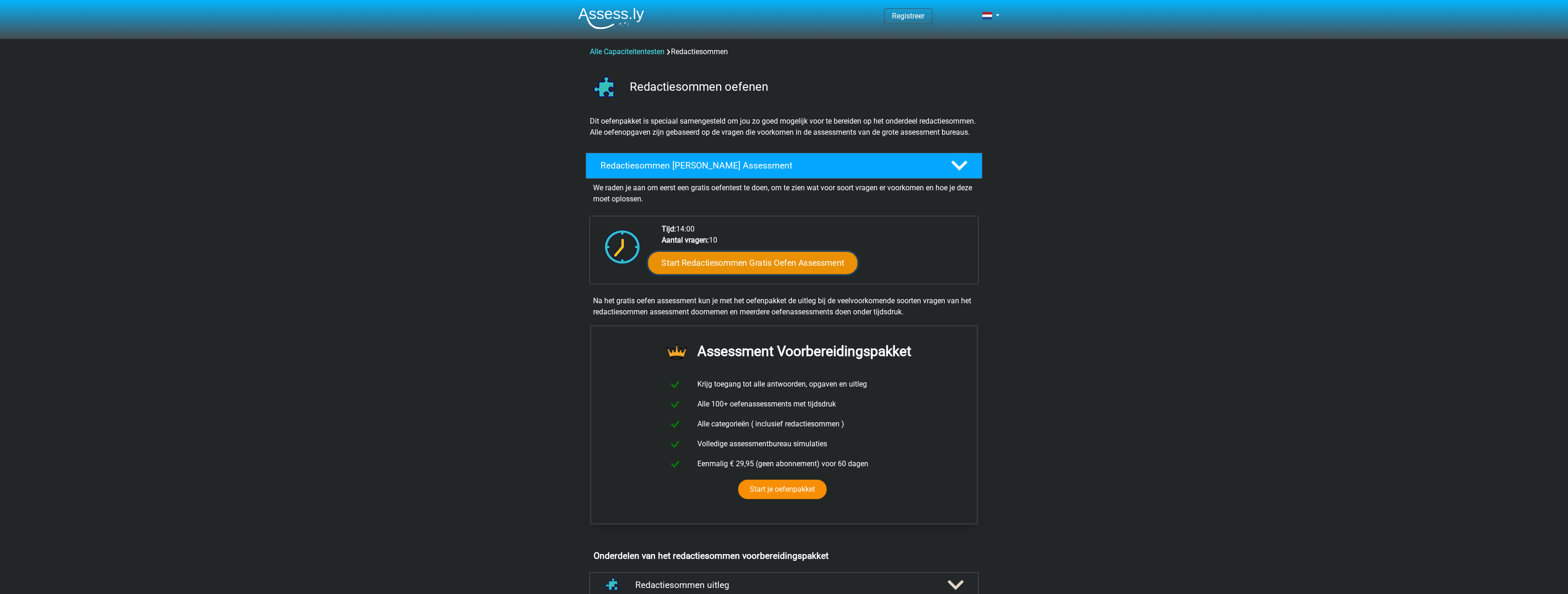
click at [754, 274] on link "Start Redactiesommen Gratis Oefen Assessment" at bounding box center [753, 263] width 210 height 22
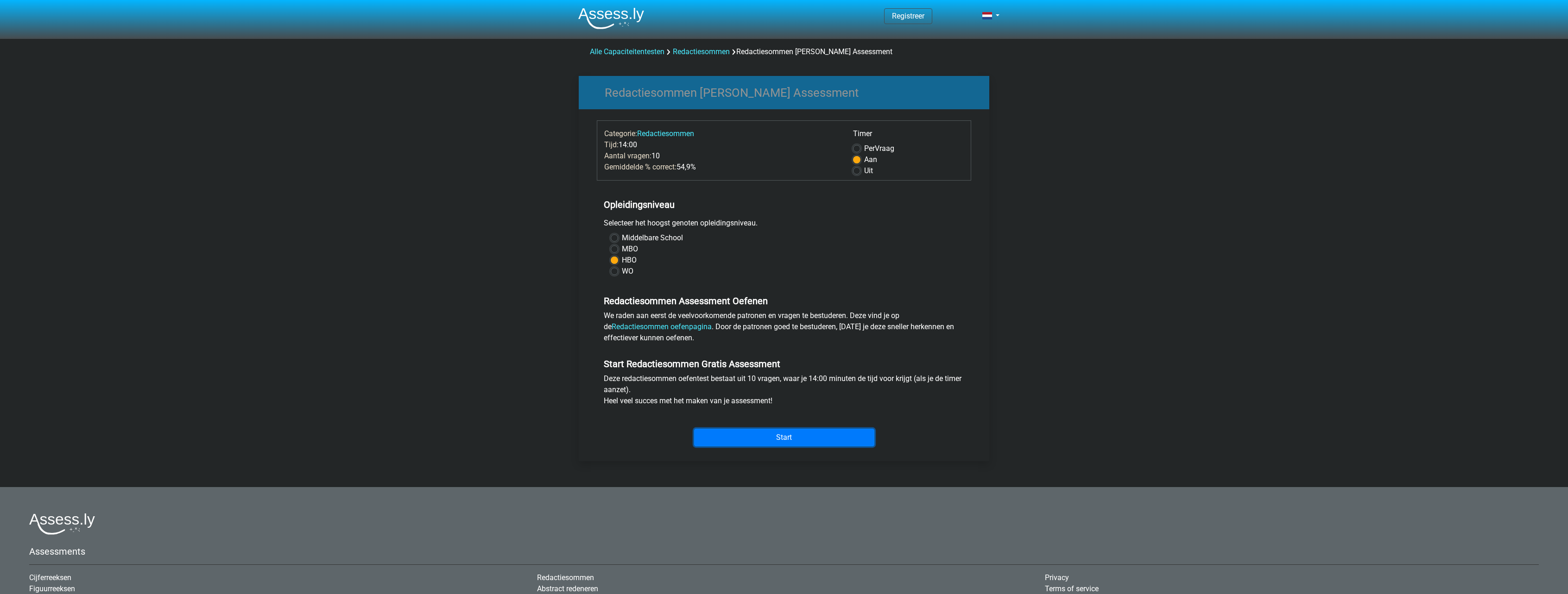
click at [792, 439] on input "Start" at bounding box center [784, 438] width 180 height 18
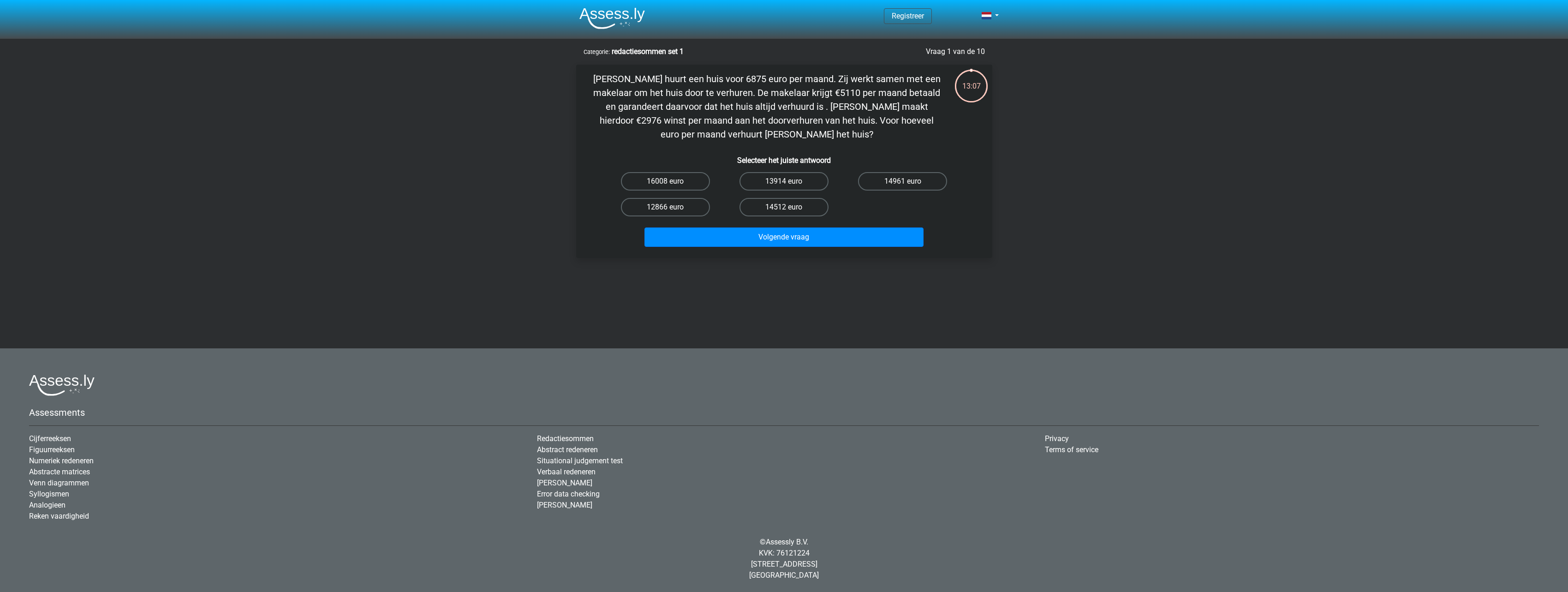
drag, startPoint x: 827, startPoint y: 135, endPoint x: 588, endPoint y: 79, distance: 245.5
click at [588, 79] on div "Clarissa huurt een huis voor 6875 euro per maand. Zij werkt samen met een makel…" at bounding box center [784, 161] width 408 height 178
copy p "Clarissa huurt een huis voor 6875 euro per maand. Zij werkt samen met een makel…"
click at [961, 300] on div "Registreer Nederlands English" at bounding box center [784, 262] width 1568 height 524
click at [884, 181] on label "14961 euro" at bounding box center [903, 181] width 89 height 18
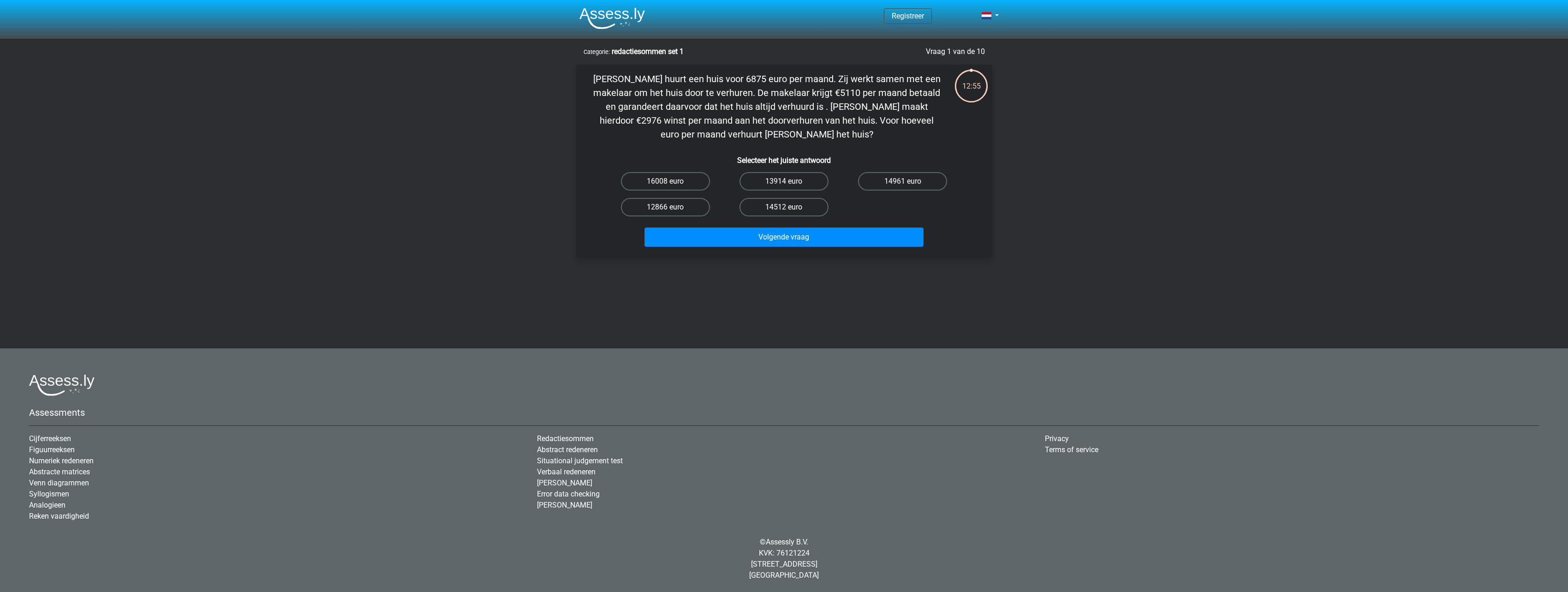
click at [903, 181] on input "14961 euro" at bounding box center [906, 185] width 6 height 6
radio input "true"
click at [827, 239] on button "Volgende vraag" at bounding box center [784, 238] width 279 height 19
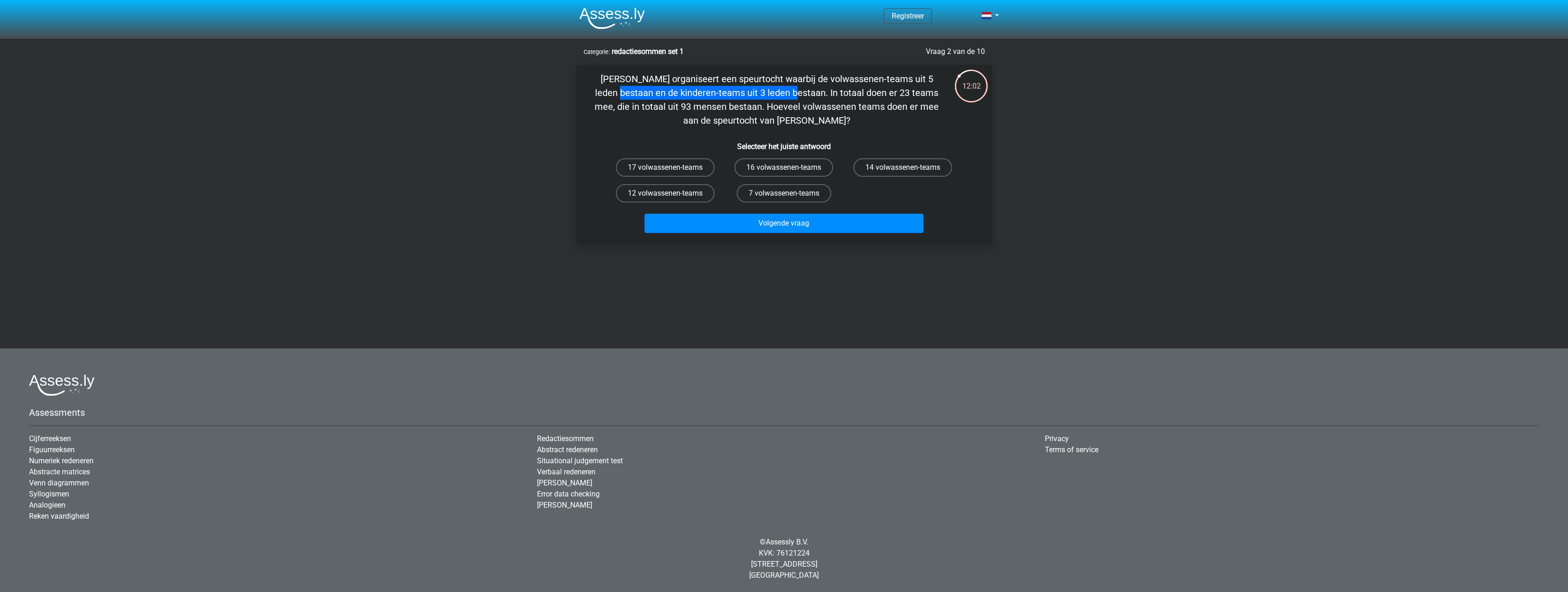
drag, startPoint x: 752, startPoint y: 79, endPoint x: 922, endPoint y: 79, distance: 170.0
click at [922, 79] on p "Chris organiseert een speurtocht waarbij de volwassenen-teams uit 5 leden besta…" at bounding box center [767, 99] width 352 height 55
drag, startPoint x: 626, startPoint y: 90, endPoint x: 765, endPoint y: 90, distance: 139.0
click at [765, 90] on p "Chris organiseert een speurtocht waarbij de volwassenen-teams uit 5 leden besta…" at bounding box center [767, 99] width 352 height 55
click at [832, 120] on p "Chris organiseert een speurtocht waarbij de volwassenen-teams uit 5 leden besta…" at bounding box center [767, 99] width 352 height 55
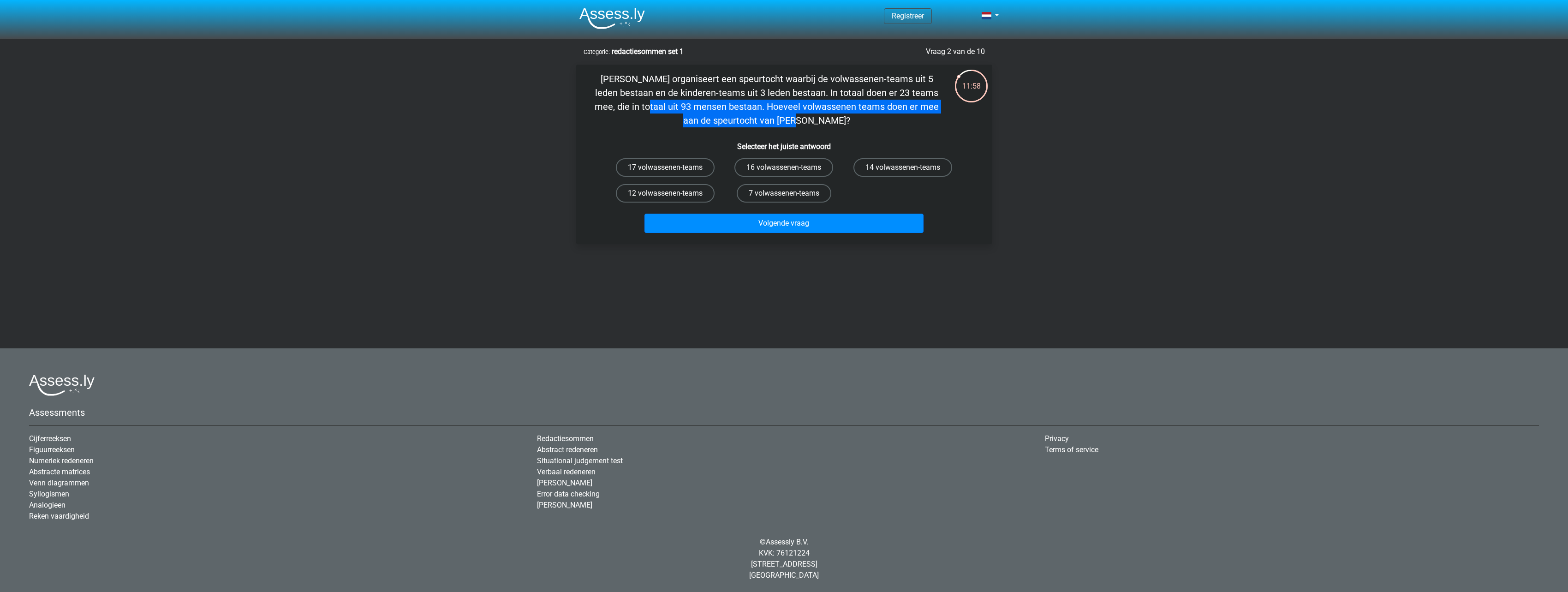
drag, startPoint x: 786, startPoint y: 96, endPoint x: 851, endPoint y: 124, distance: 70.8
click at [847, 102] on p "Chris organiseert een speurtocht waarbij de volwassenen-teams uit 5 leden besta…" at bounding box center [767, 99] width 352 height 55
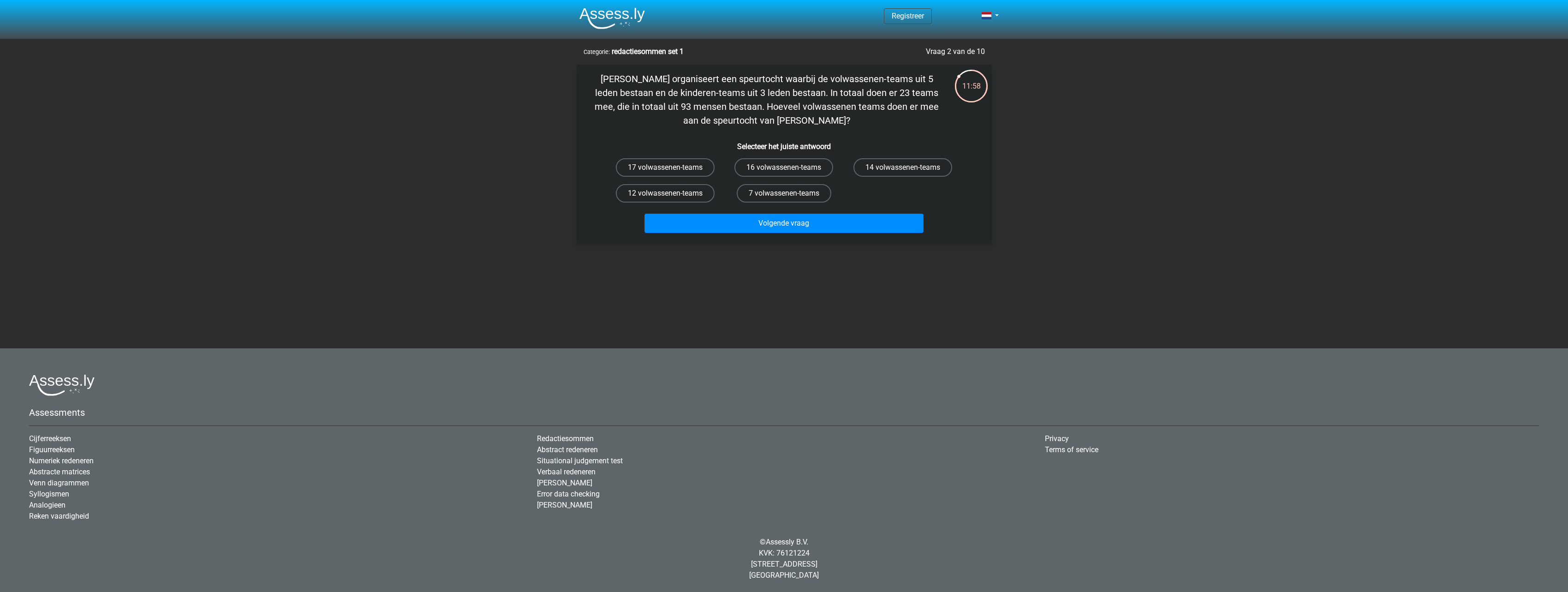
click at [853, 125] on p "Chris organiseert een speurtocht waarbij de volwassenen-teams uit 5 leden besta…" at bounding box center [767, 99] width 352 height 55
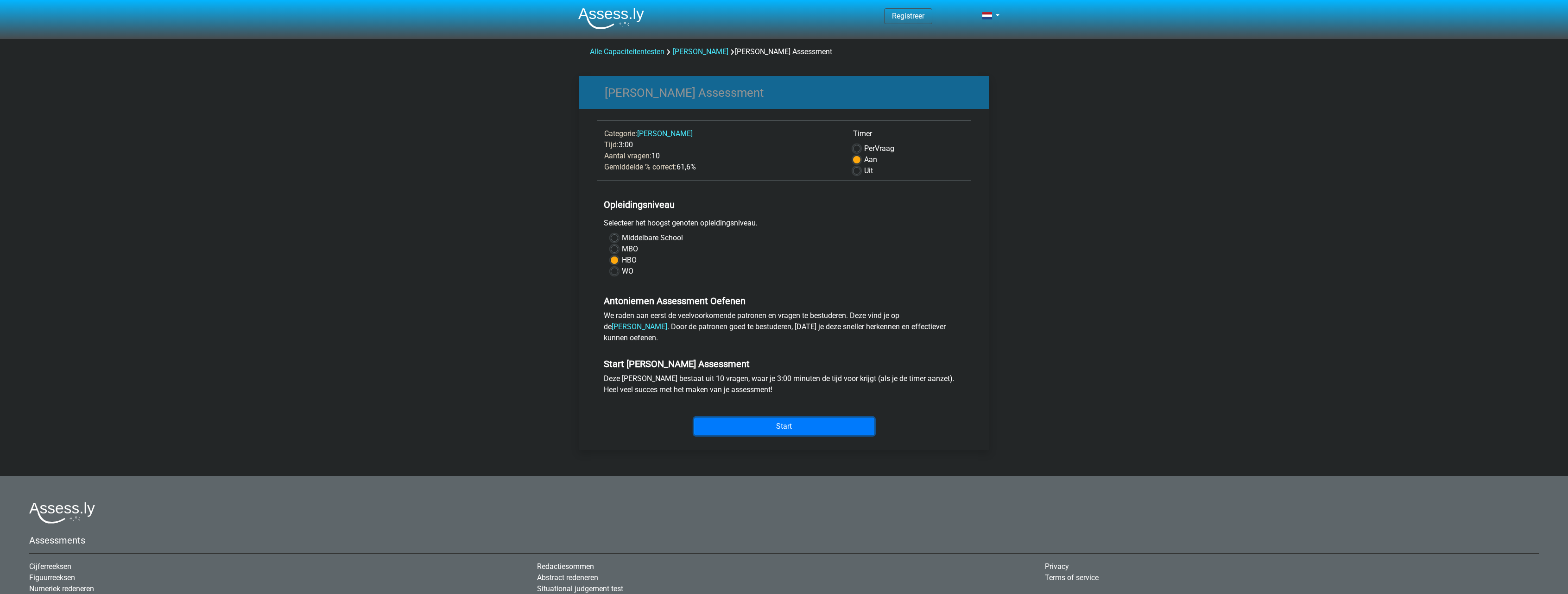
click at [767, 435] on input "Start" at bounding box center [784, 427] width 180 height 18
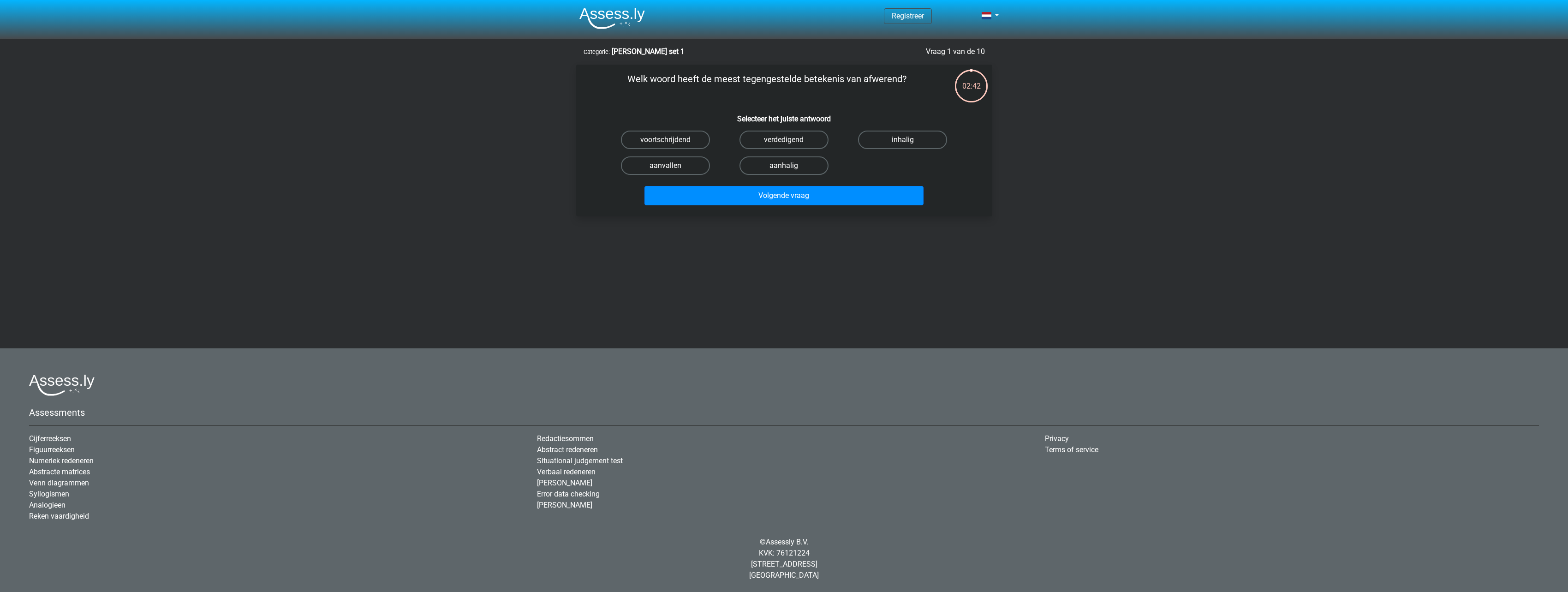
drag, startPoint x: 912, startPoint y: 83, endPoint x: 634, endPoint y: 81, distance: 278.0
click at [634, 81] on p "Welk woord heeft de meest tegengestelde betekenis van afwerend?" at bounding box center [767, 85] width 352 height 27
copy form "Welk woord heeft de meest tegengestelde betekenis van afwerend?"
click at [1059, 281] on div "Registreer Nederlands English" at bounding box center [784, 241] width 1568 height 482
click at [787, 170] on input "aanhalig" at bounding box center [787, 169] width 6 height 6
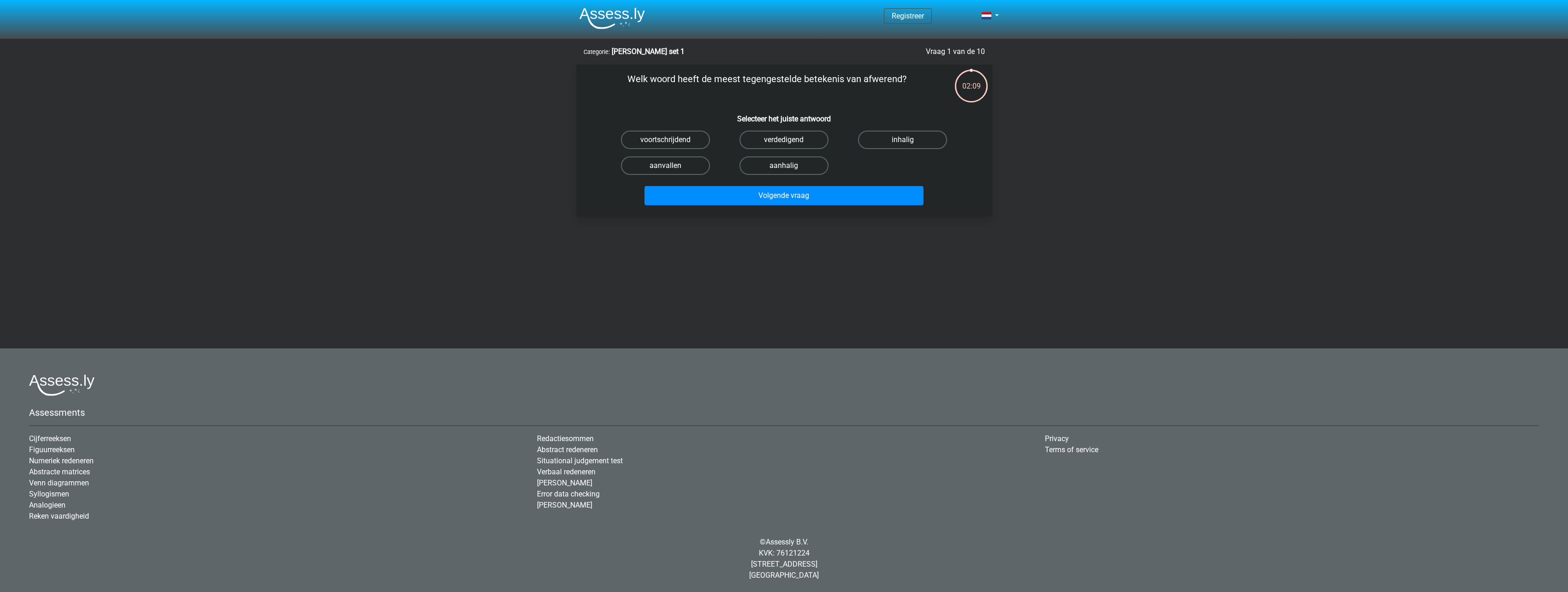
radio input "true"
click at [898, 144] on label "inhalig" at bounding box center [903, 139] width 89 height 18
click at [903, 144] on input "inhalig" at bounding box center [906, 143] width 6 height 6
radio input "true"
click at [805, 193] on button "Volgende vraag" at bounding box center [784, 196] width 279 height 19
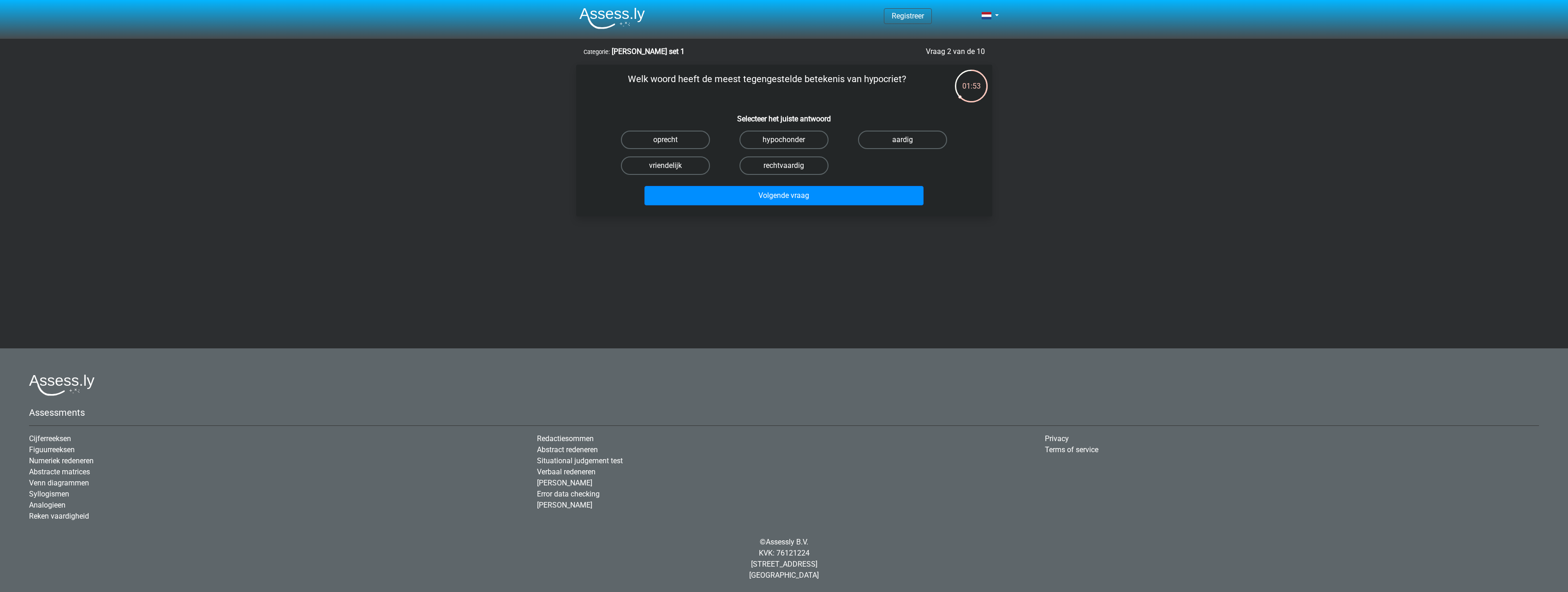
click at [774, 167] on label "rechtvaardig" at bounding box center [784, 166] width 89 height 18
click at [784, 167] on input "rechtvaardig" at bounding box center [787, 169] width 6 height 6
radio input "true"
click at [799, 199] on button "Volgende vraag" at bounding box center [784, 196] width 279 height 19
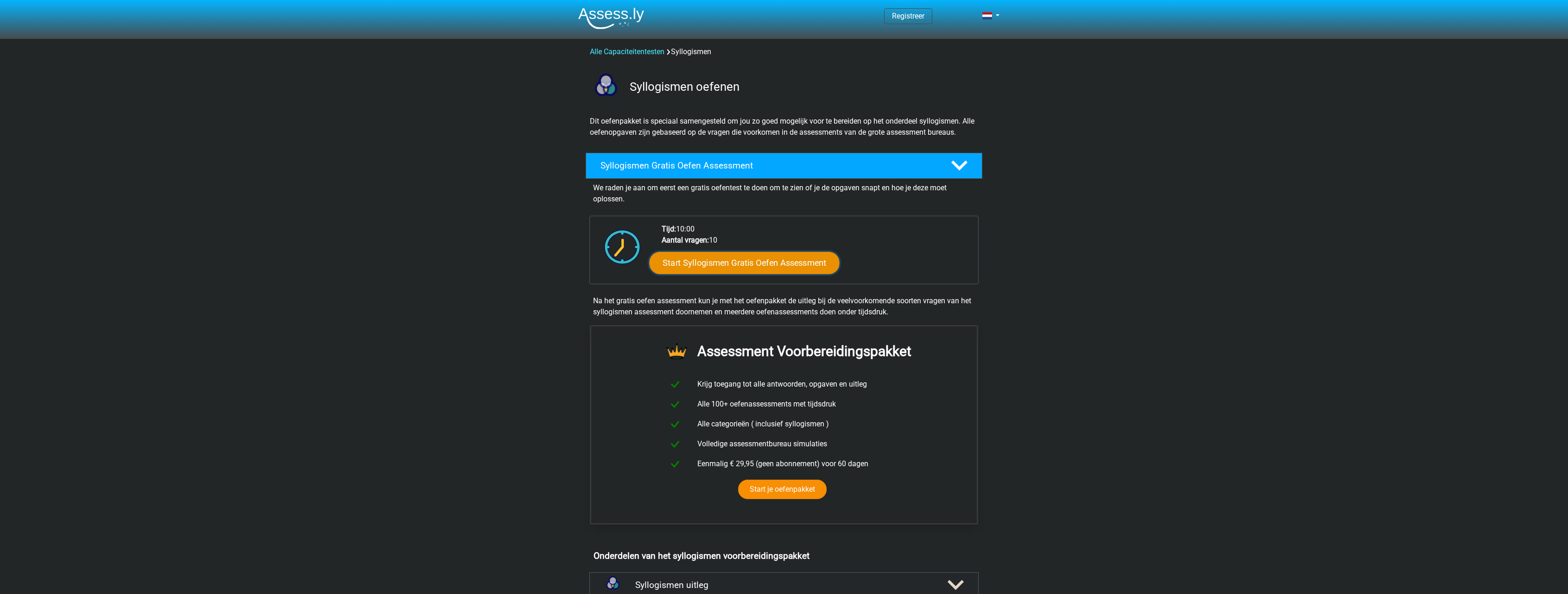
click at [745, 268] on link "Start Syllogismen Gratis Oefen Assessment" at bounding box center [745, 263] width 190 height 22
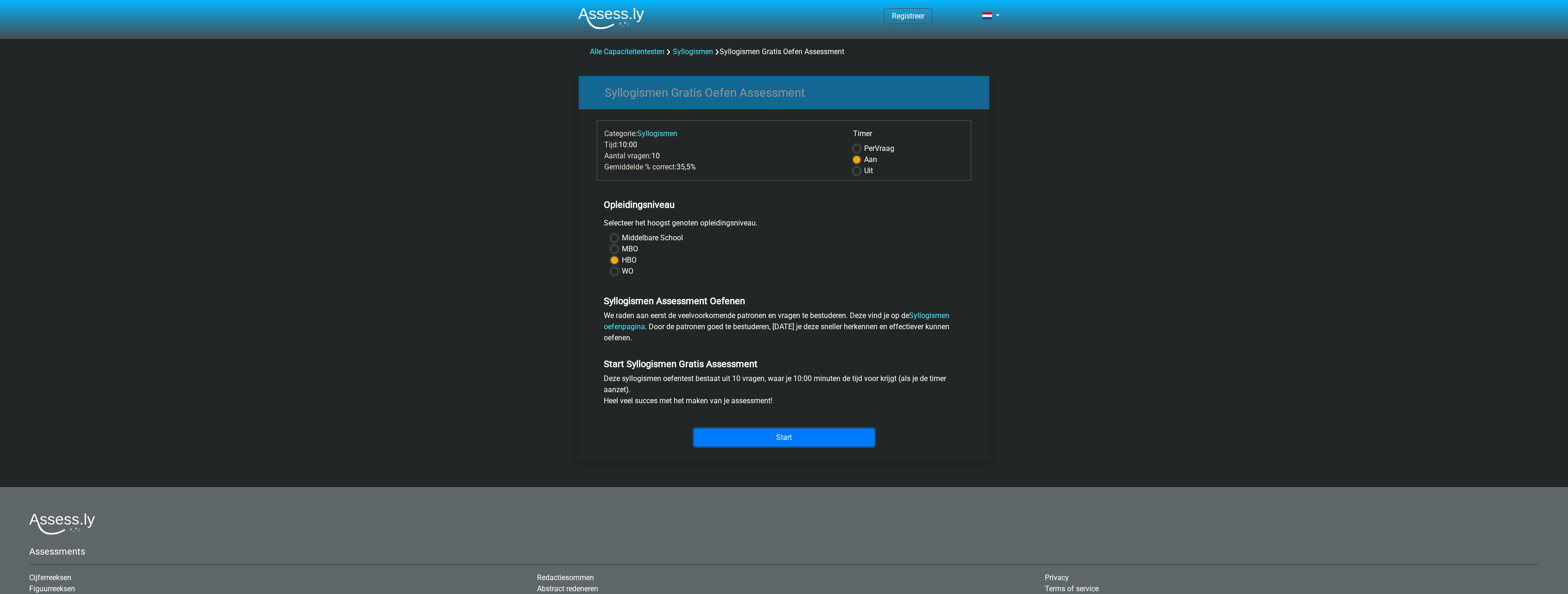
click at [789, 439] on input "Start" at bounding box center [784, 438] width 180 height 18
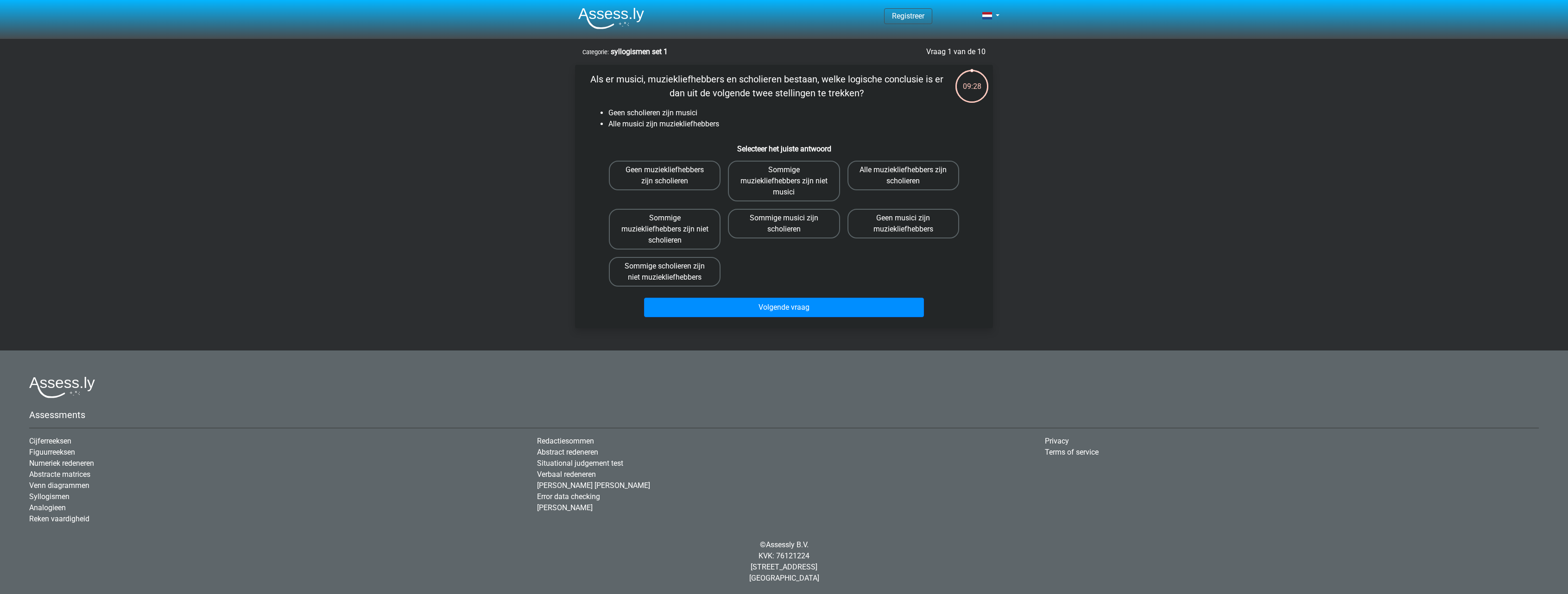
click at [664, 188] on label "Geen muziekliefhebbers zijn scholieren" at bounding box center [664, 175] width 112 height 30
click at [665, 176] on input "Geen muziekliefhebbers zijn scholieren" at bounding box center [668, 173] width 6 height 6
radio input "true"
click at [772, 304] on button "Volgende vraag" at bounding box center [784, 307] width 281 height 20
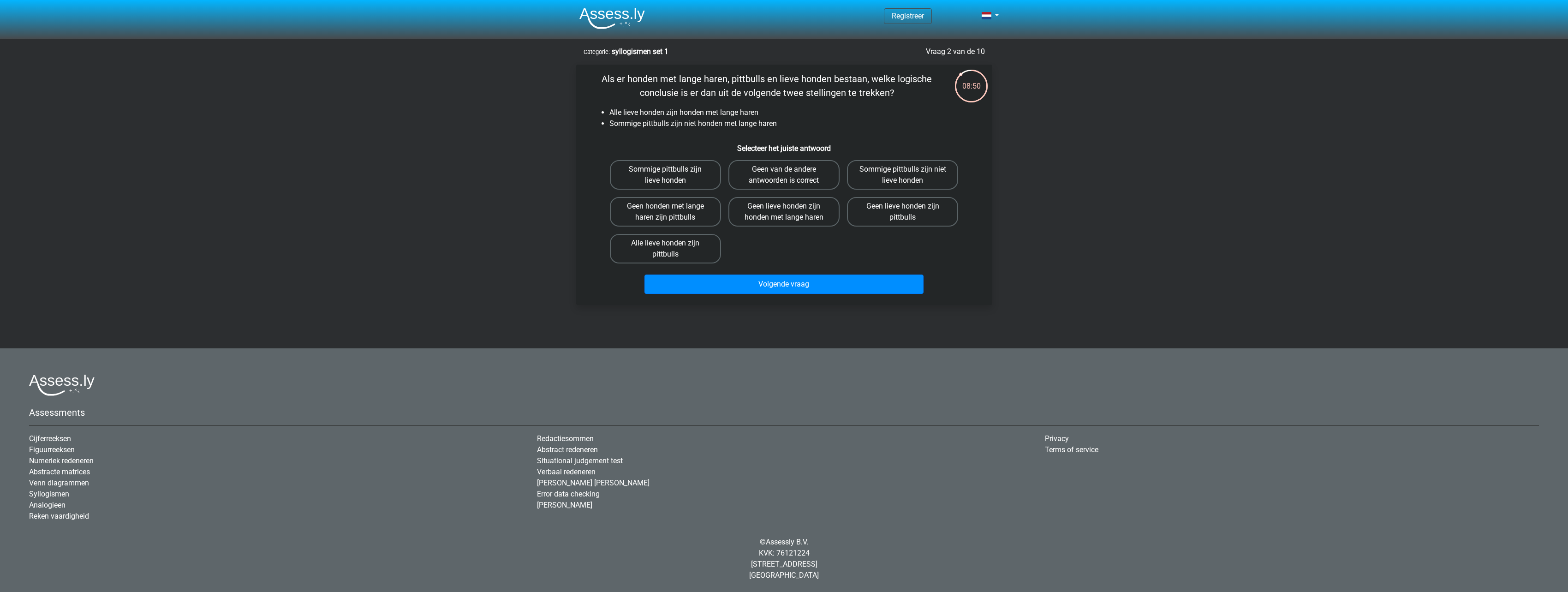
click at [717, 219] on label "Geen honden met lange haren zijn pittbulls" at bounding box center [665, 212] width 111 height 30
click at [671, 213] on input "Geen honden met lange haren zijn pittbulls" at bounding box center [668, 210] width 6 height 6
radio input "true"
click at [777, 281] on button "Volgende vraag" at bounding box center [784, 284] width 279 height 19
